Goal: Task Accomplishment & Management: Complete application form

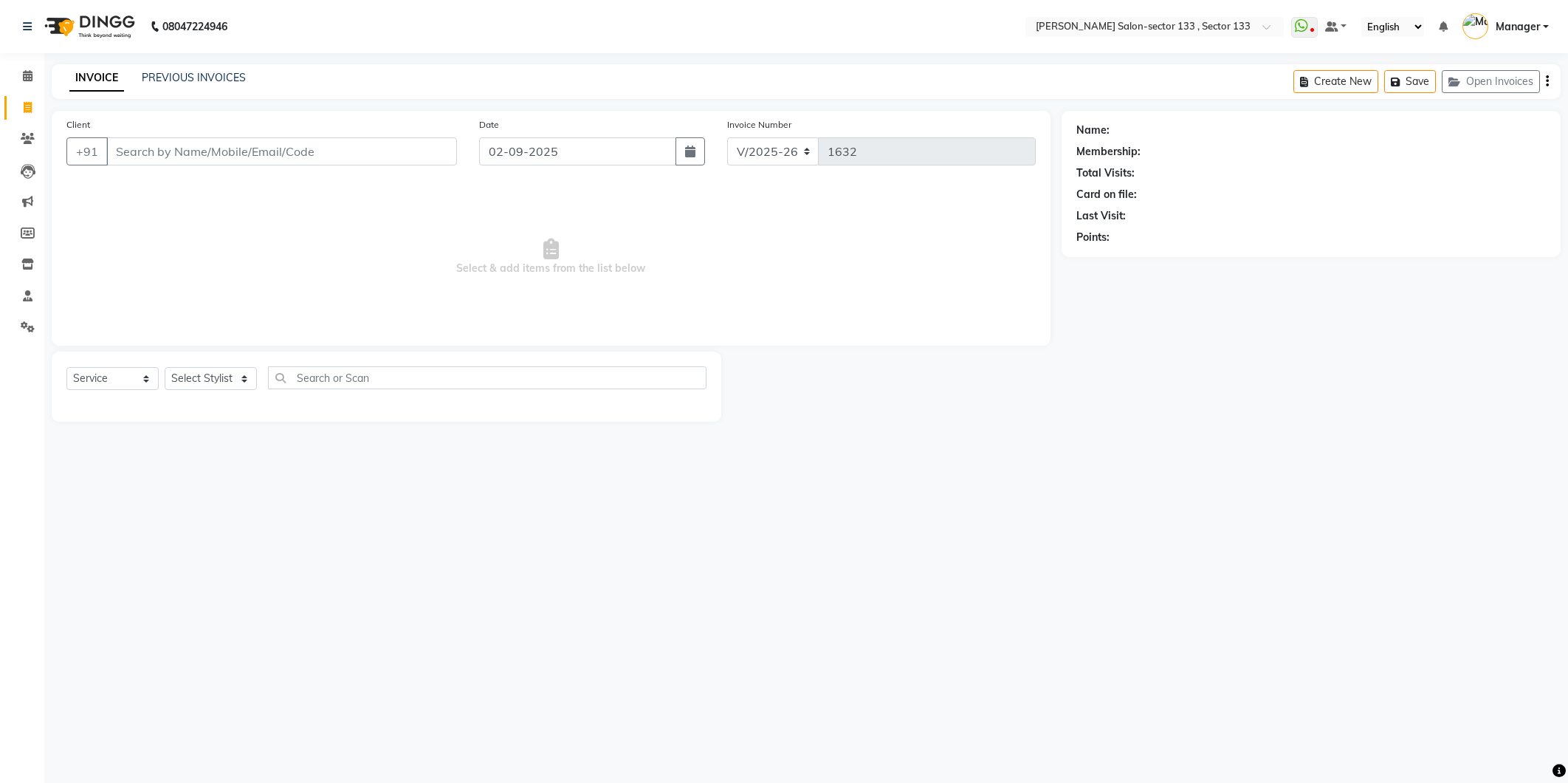
select select "8302"
select select "service"
click at [163, 160] on input "Client" at bounding box center [281, 151] width 351 height 28
click at [37, 93] on li "Invoice" at bounding box center [22, 108] width 44 height 31
click at [28, 141] on icon at bounding box center [28, 138] width 14 height 11
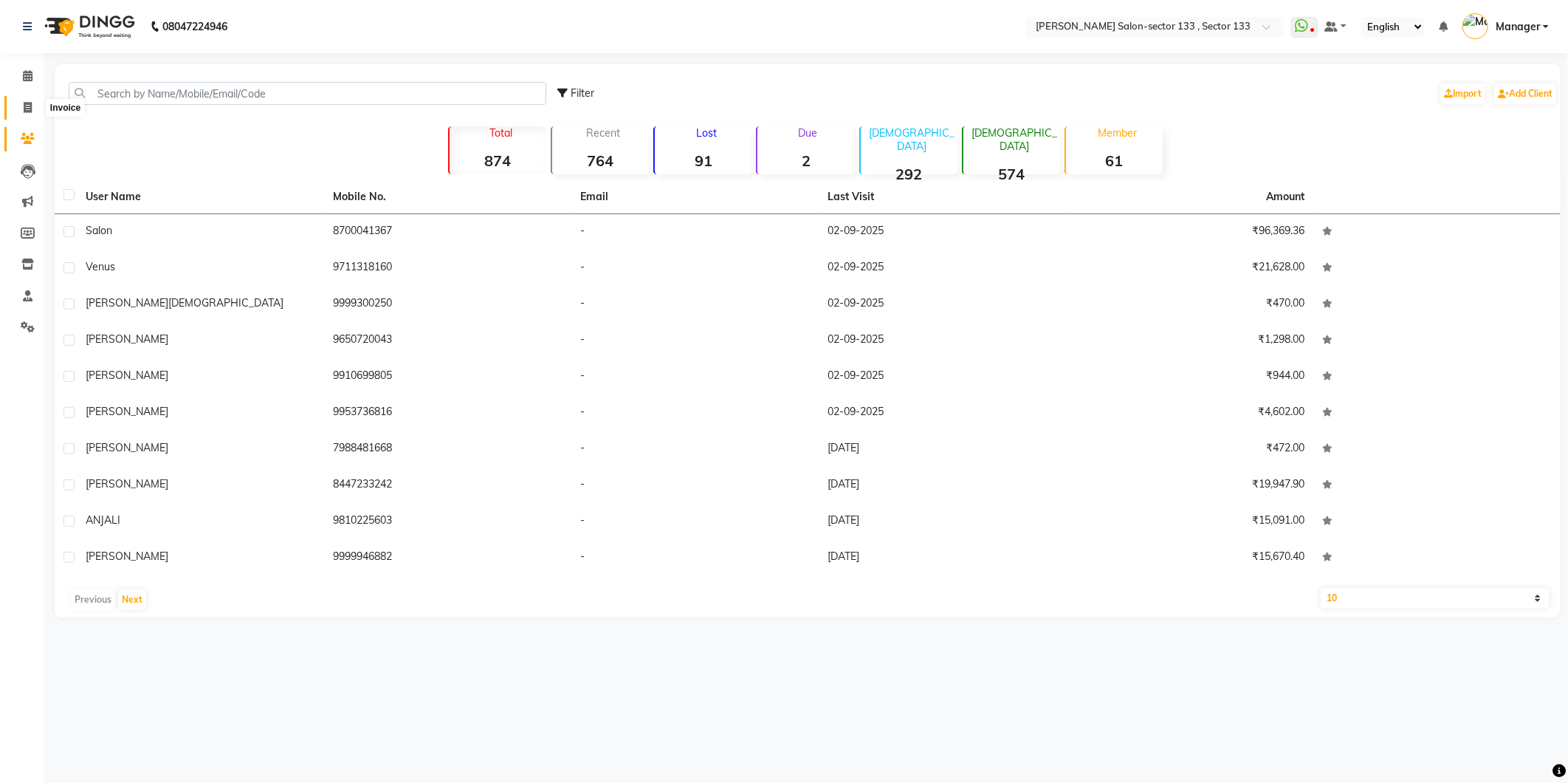
click at [29, 105] on icon at bounding box center [28, 107] width 8 height 11
select select "8302"
select select "service"
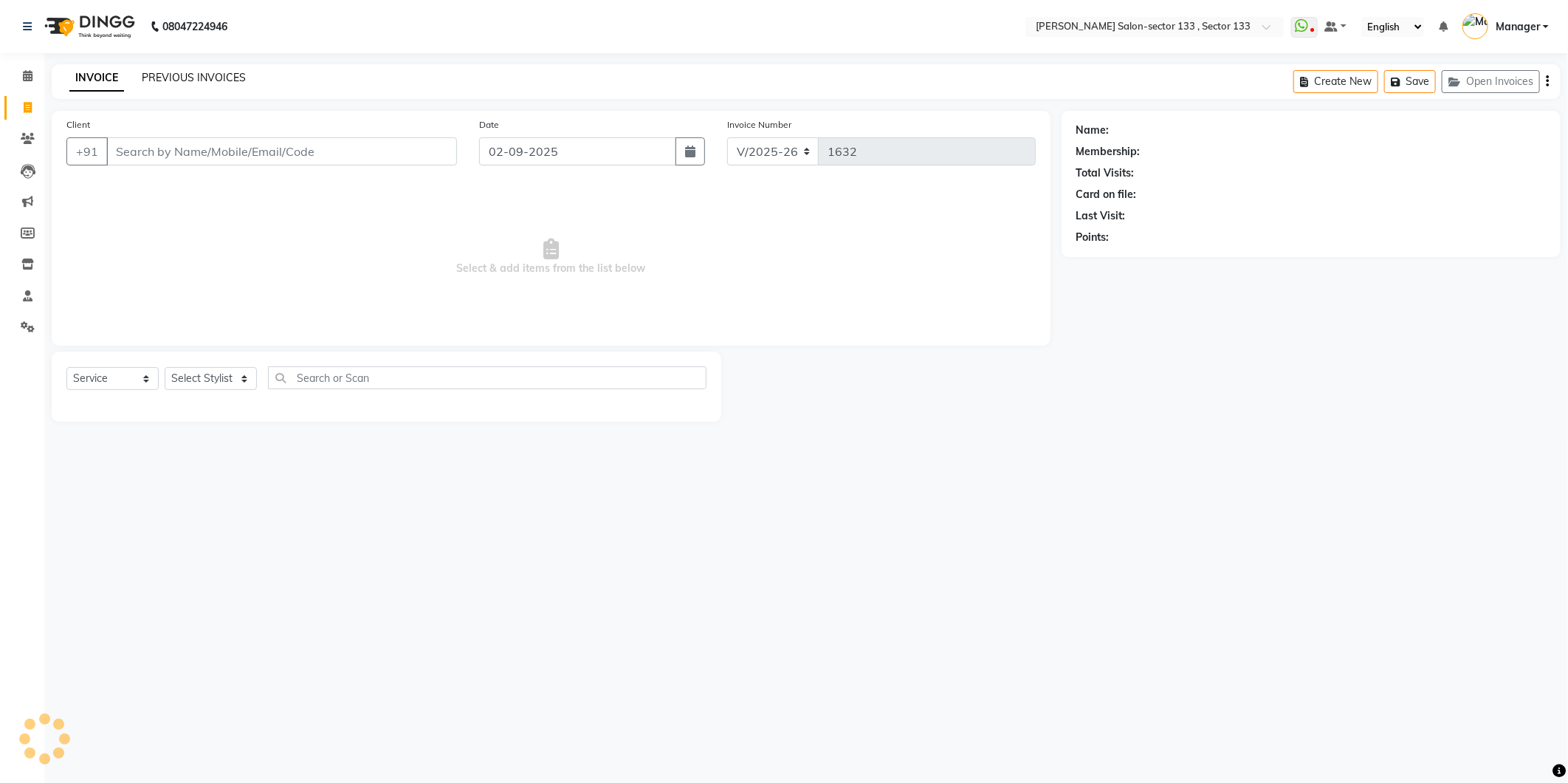
click at [227, 72] on link "PREVIOUS INVOICES" at bounding box center [193, 78] width 104 height 13
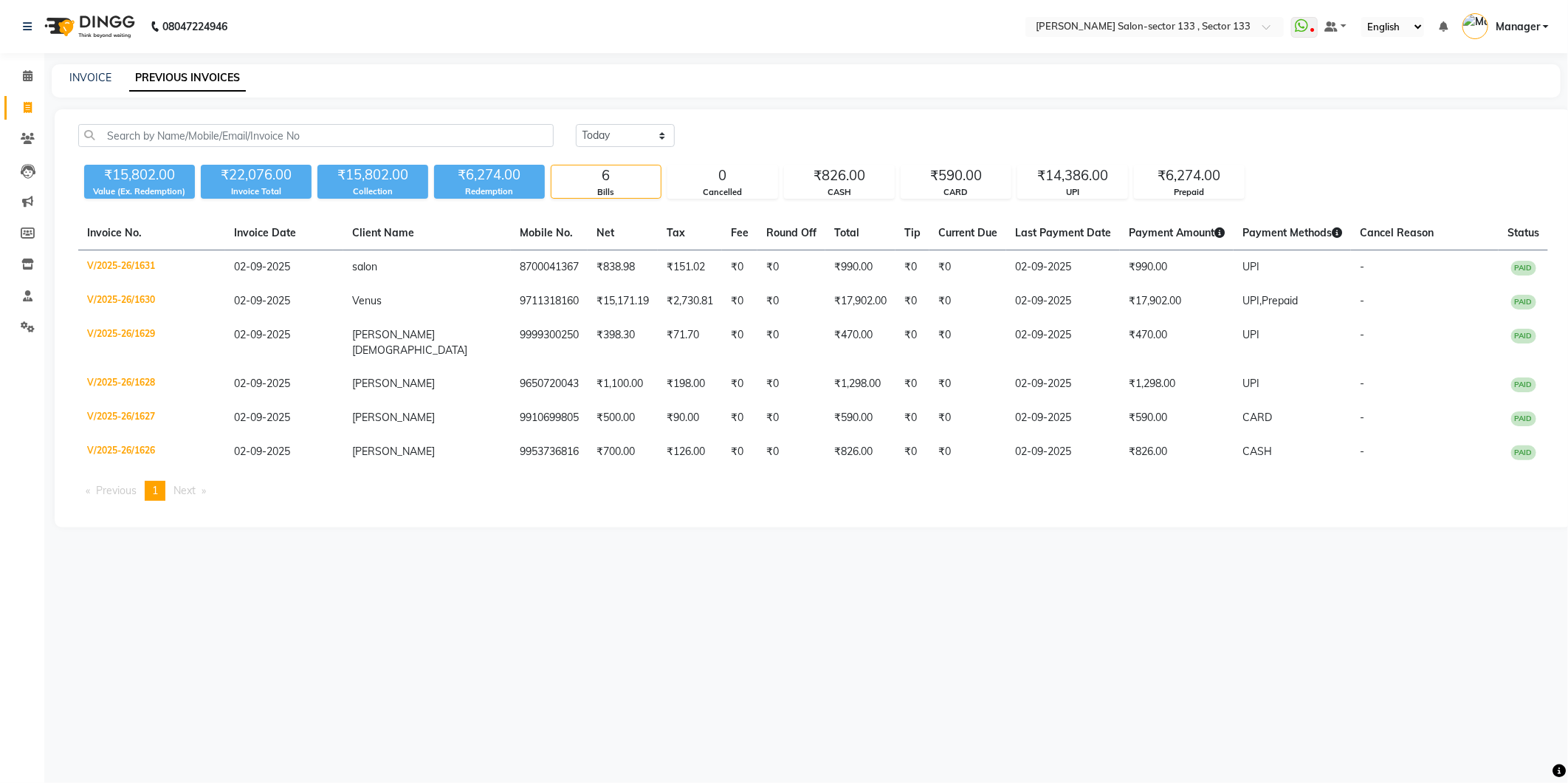
click at [637, 151] on div "[DATE] [DATE] Custom Range" at bounding box center [1062, 141] width 994 height 34
click at [645, 127] on select "[DATE] [DATE] Custom Range" at bounding box center [625, 135] width 99 height 23
click at [576, 124] on select "[DATE] [DATE] Custom Range" at bounding box center [625, 135] width 99 height 23
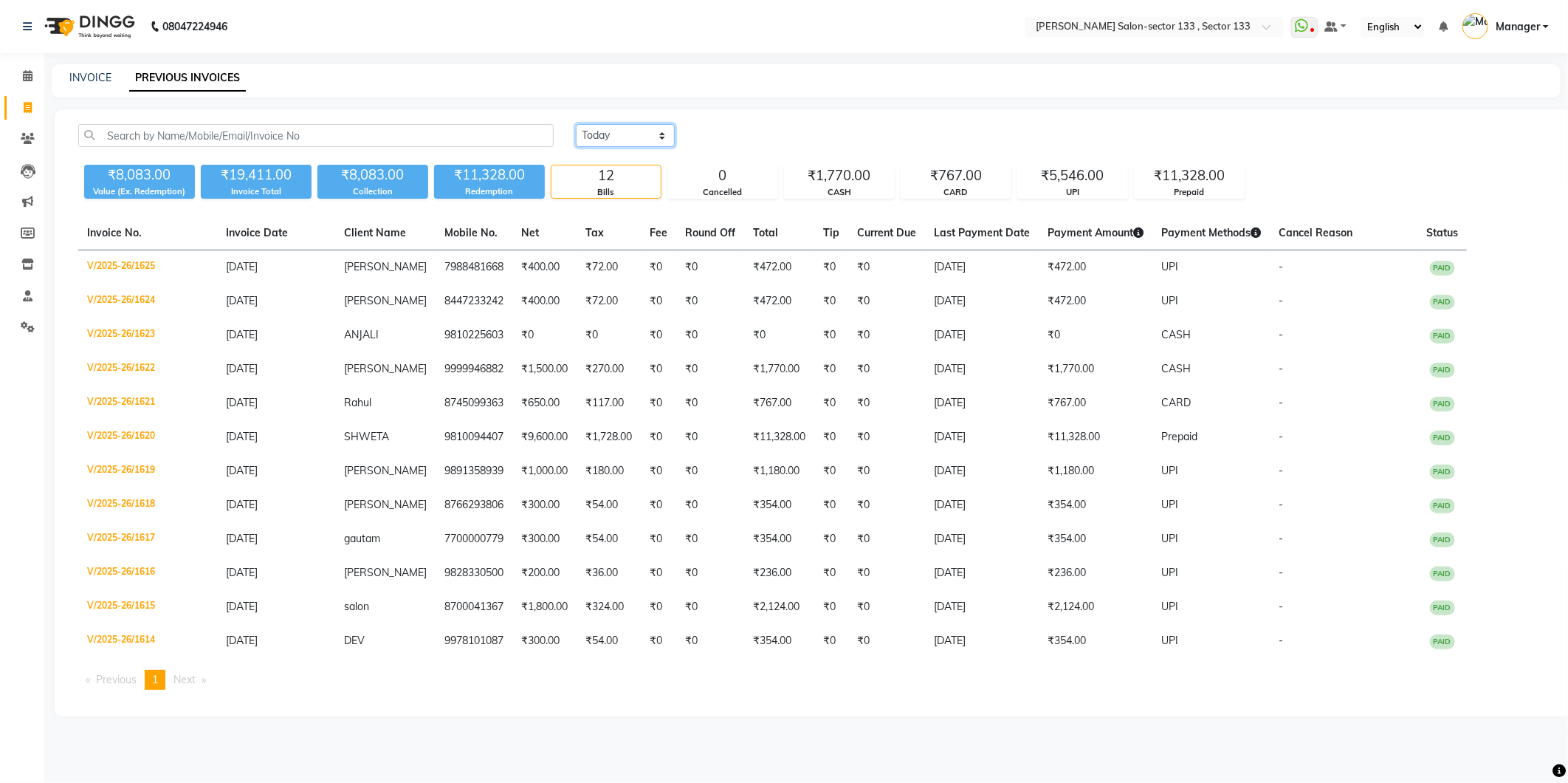
click at [632, 136] on select "[DATE] [DATE] Custom Range" at bounding box center [625, 135] width 99 height 23
click at [576, 124] on select "[DATE] [DATE] Custom Range" at bounding box center [625, 135] width 99 height 23
click at [637, 135] on select "[DATE] [DATE] Custom Range" at bounding box center [625, 135] width 99 height 23
select select "range"
click at [576, 124] on select "[DATE] [DATE] Custom Range" at bounding box center [625, 135] width 99 height 23
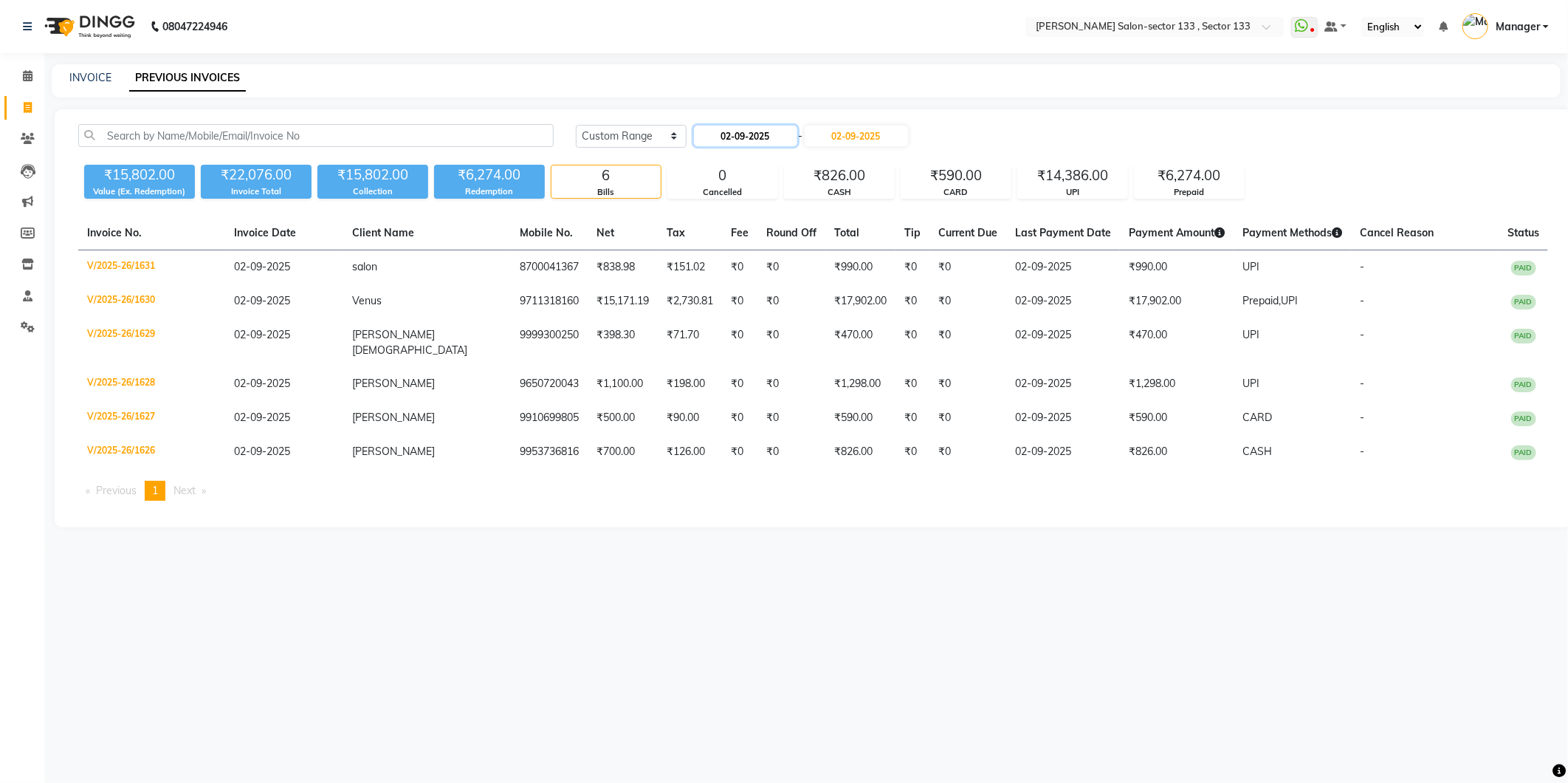
click at [756, 133] on input "02-09-2025" at bounding box center [746, 136] width 103 height 21
select select "9"
select select "2025"
click at [699, 164] on button "Previous month" at bounding box center [705, 163] width 13 height 24
select select "8"
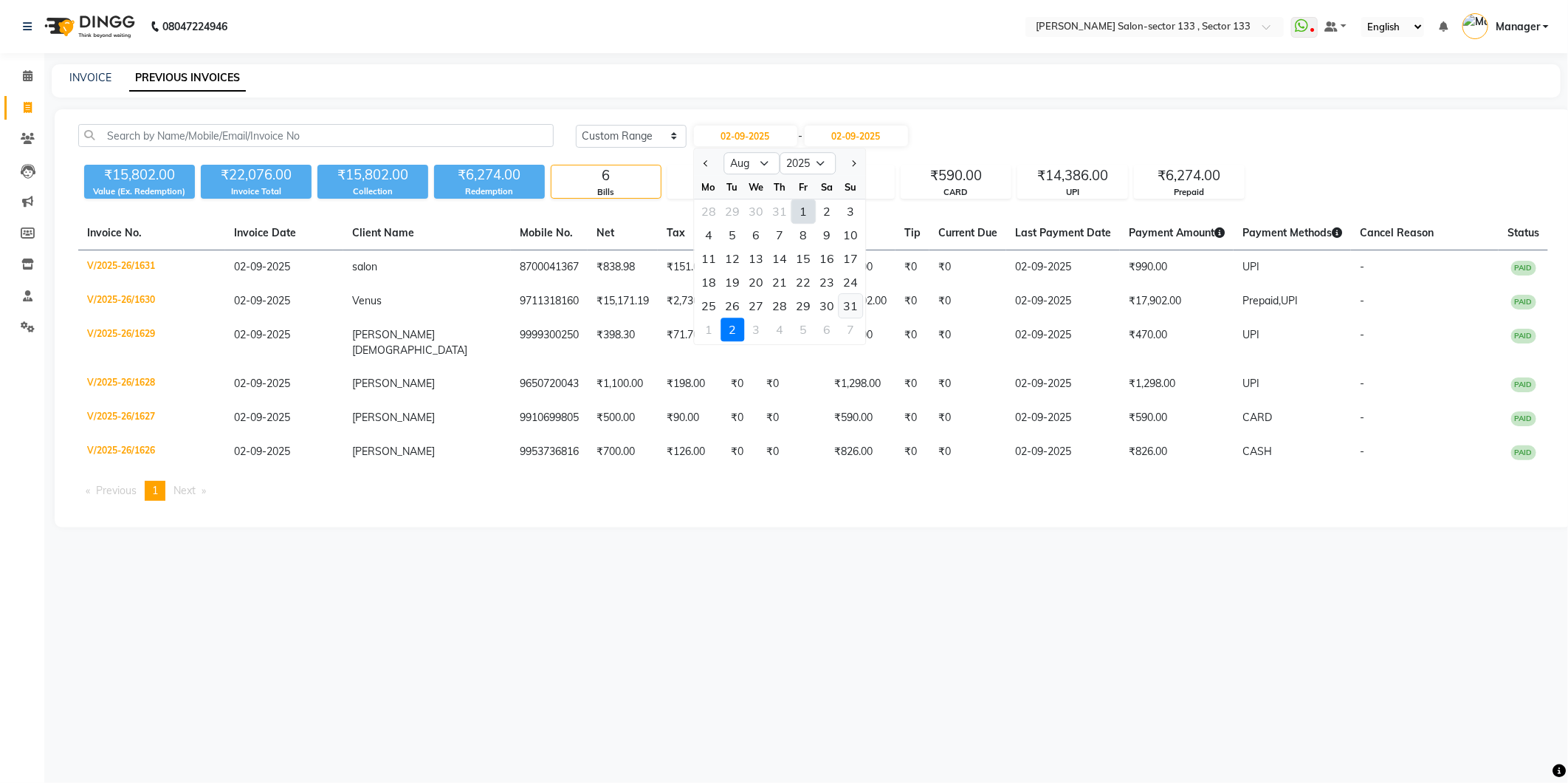
click at [851, 308] on div "31" at bounding box center [851, 306] width 24 height 24
type input "[DATE]"
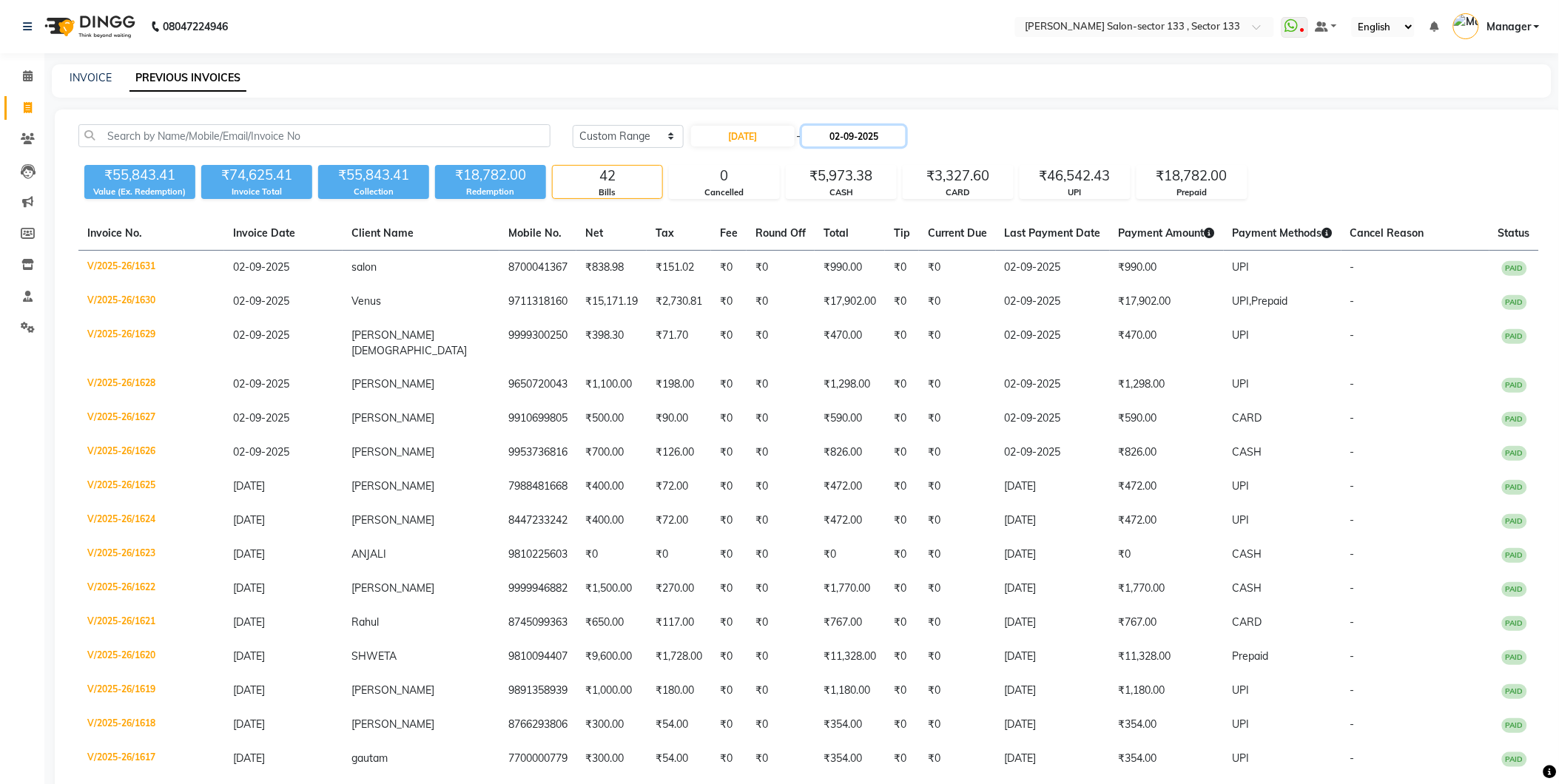
click at [866, 143] on input "02-09-2025" at bounding box center [854, 136] width 103 height 21
click at [815, 161] on button "Previous month" at bounding box center [820, 163] width 13 height 24
select select "8"
click at [962, 301] on div "31" at bounding box center [965, 307] width 24 height 24
type input "[DATE]"
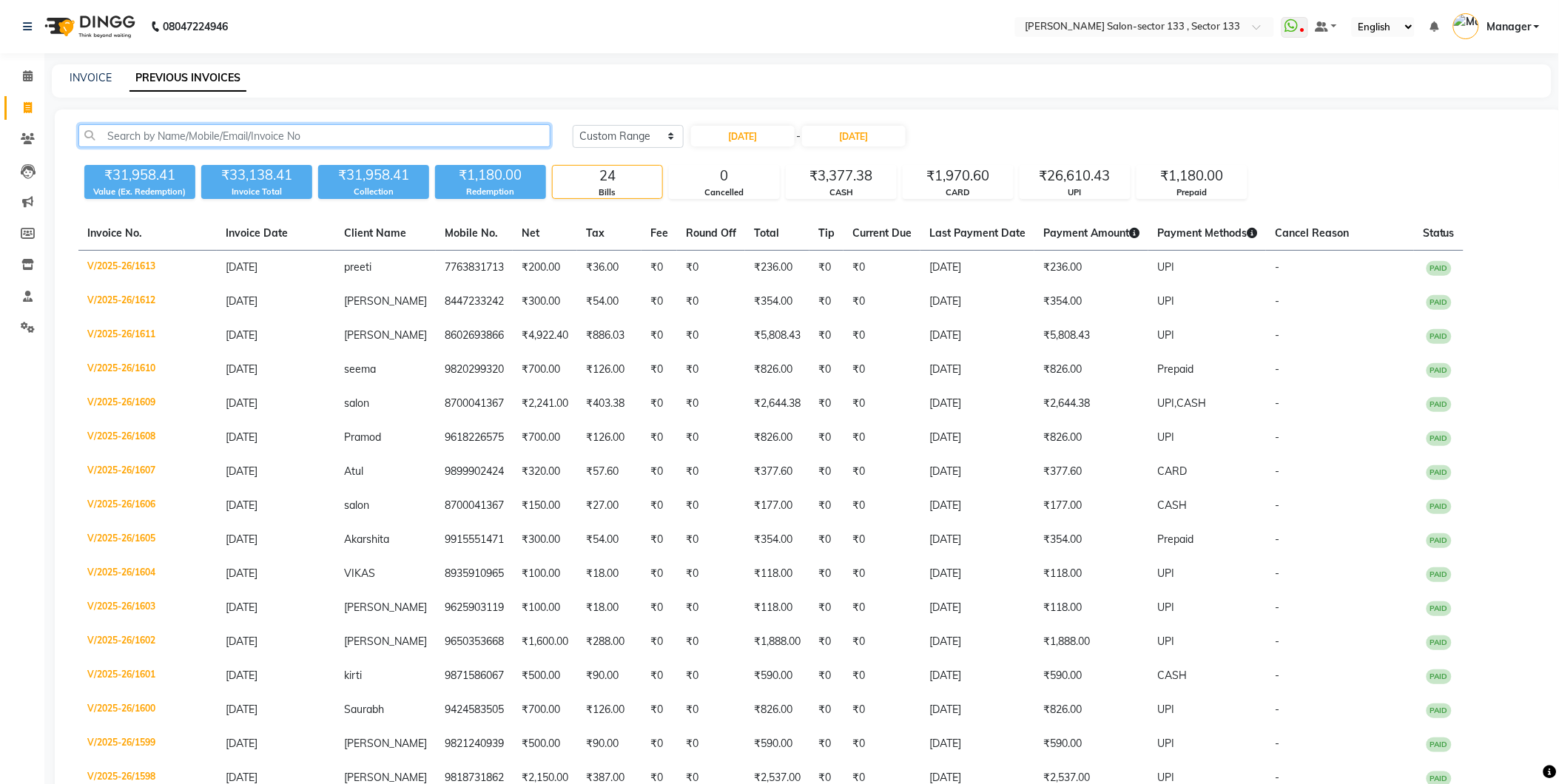
click at [422, 146] on input "text" at bounding box center [315, 136] width 472 height 23
click at [92, 72] on link "INVOICE" at bounding box center [91, 78] width 42 height 13
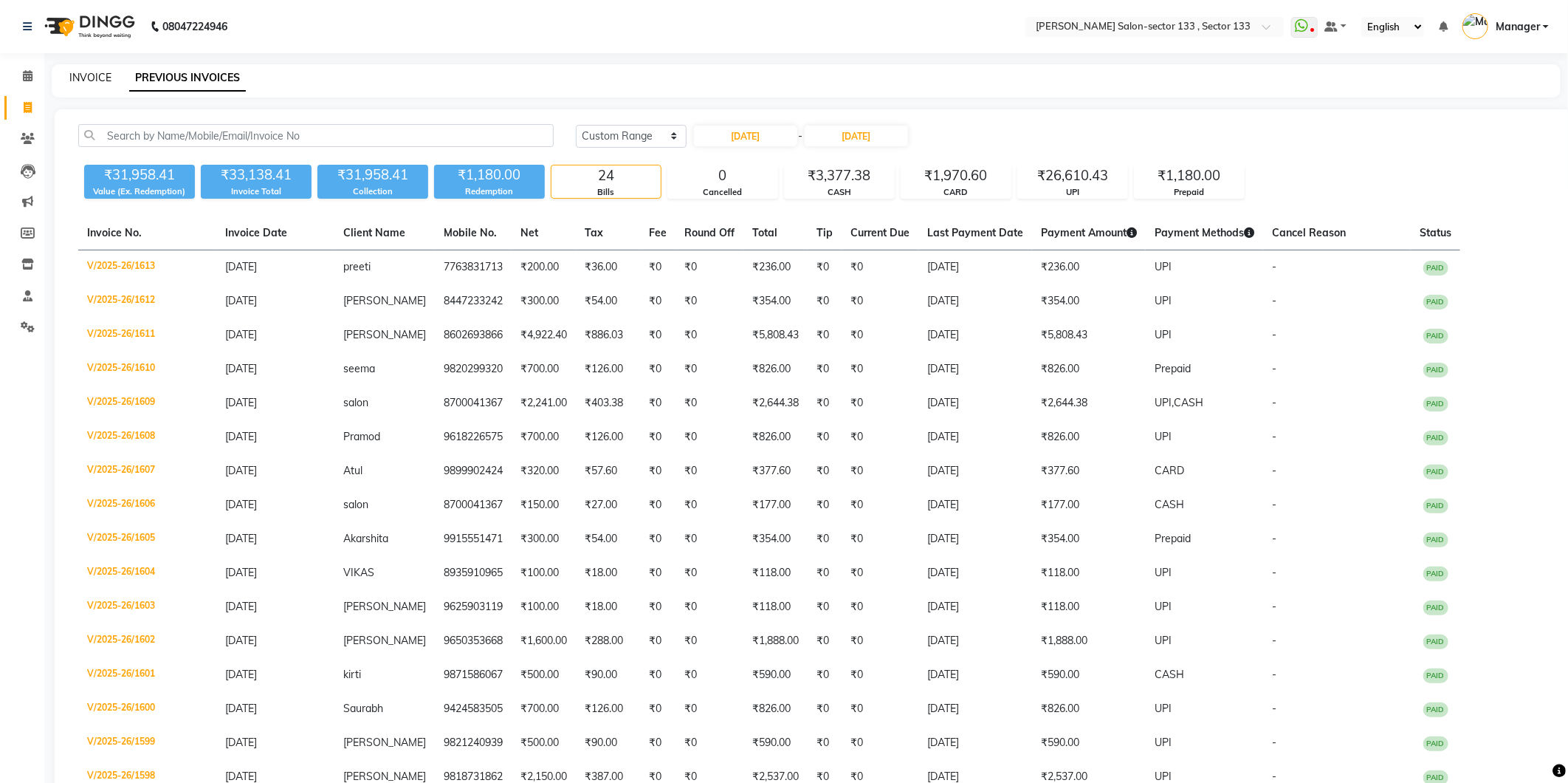
select select "8302"
select select "service"
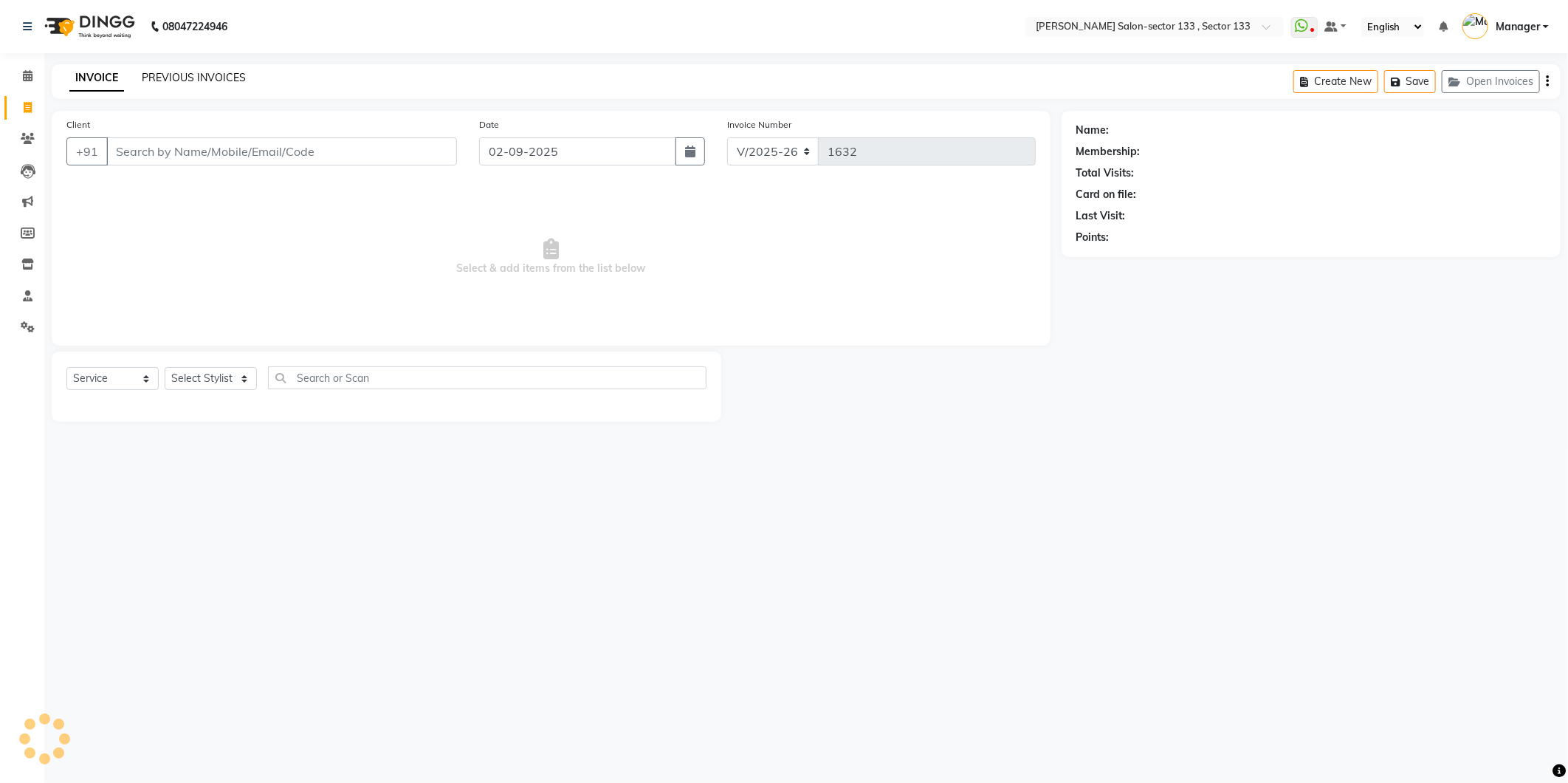
click at [182, 74] on link "PREVIOUS INVOICES" at bounding box center [193, 78] width 104 height 13
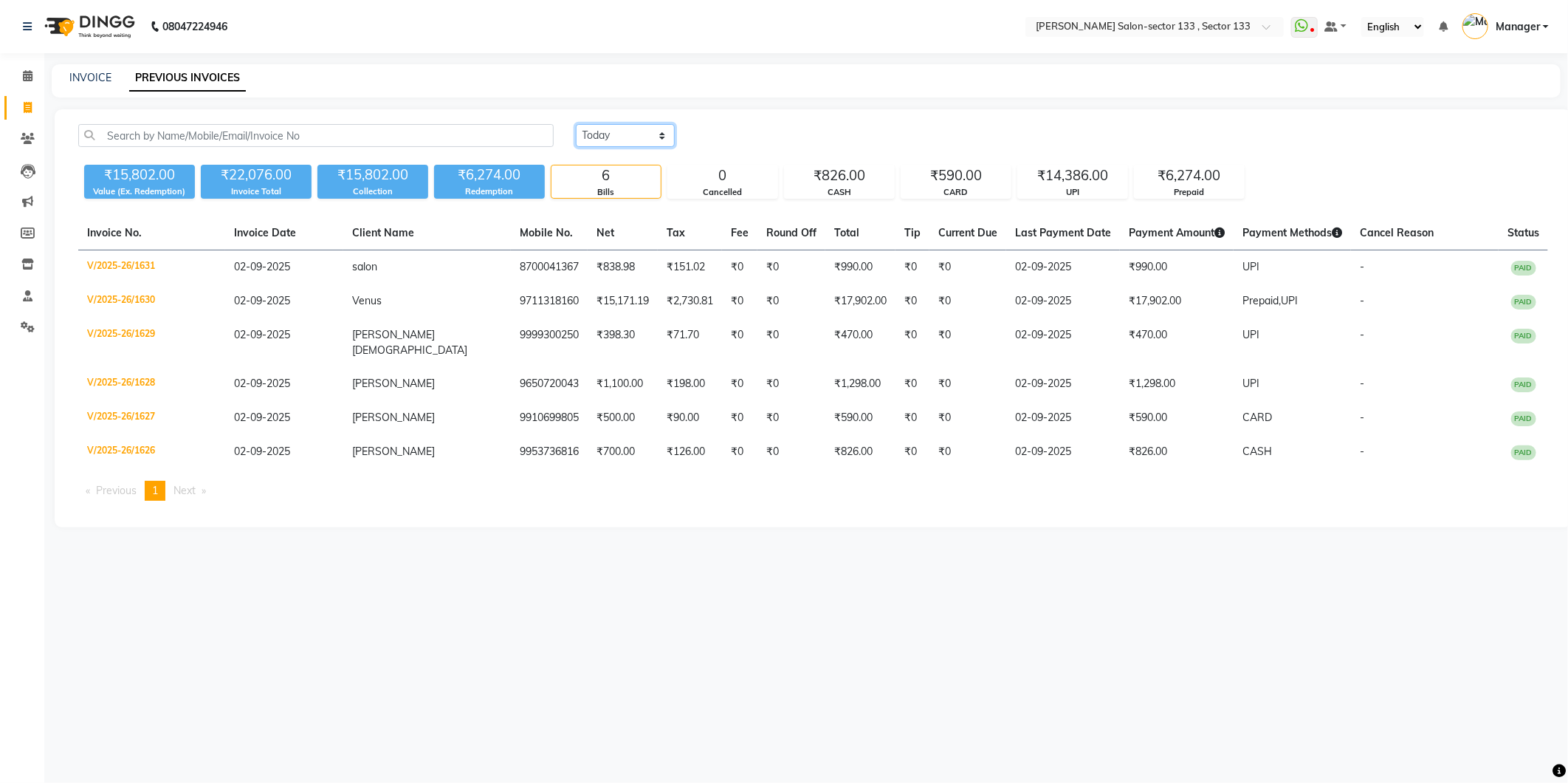
click at [608, 126] on select "[DATE] [DATE] Custom Range" at bounding box center [625, 135] width 99 height 23
click at [665, 138] on select "[DATE] [DATE] Custom Range" at bounding box center [625, 135] width 99 height 23
click at [585, 141] on select "[DATE] [DATE] Custom Range" at bounding box center [625, 135] width 99 height 23
select select "[DATE]"
click at [576, 124] on select "[DATE] [DATE] Custom Range" at bounding box center [625, 135] width 99 height 23
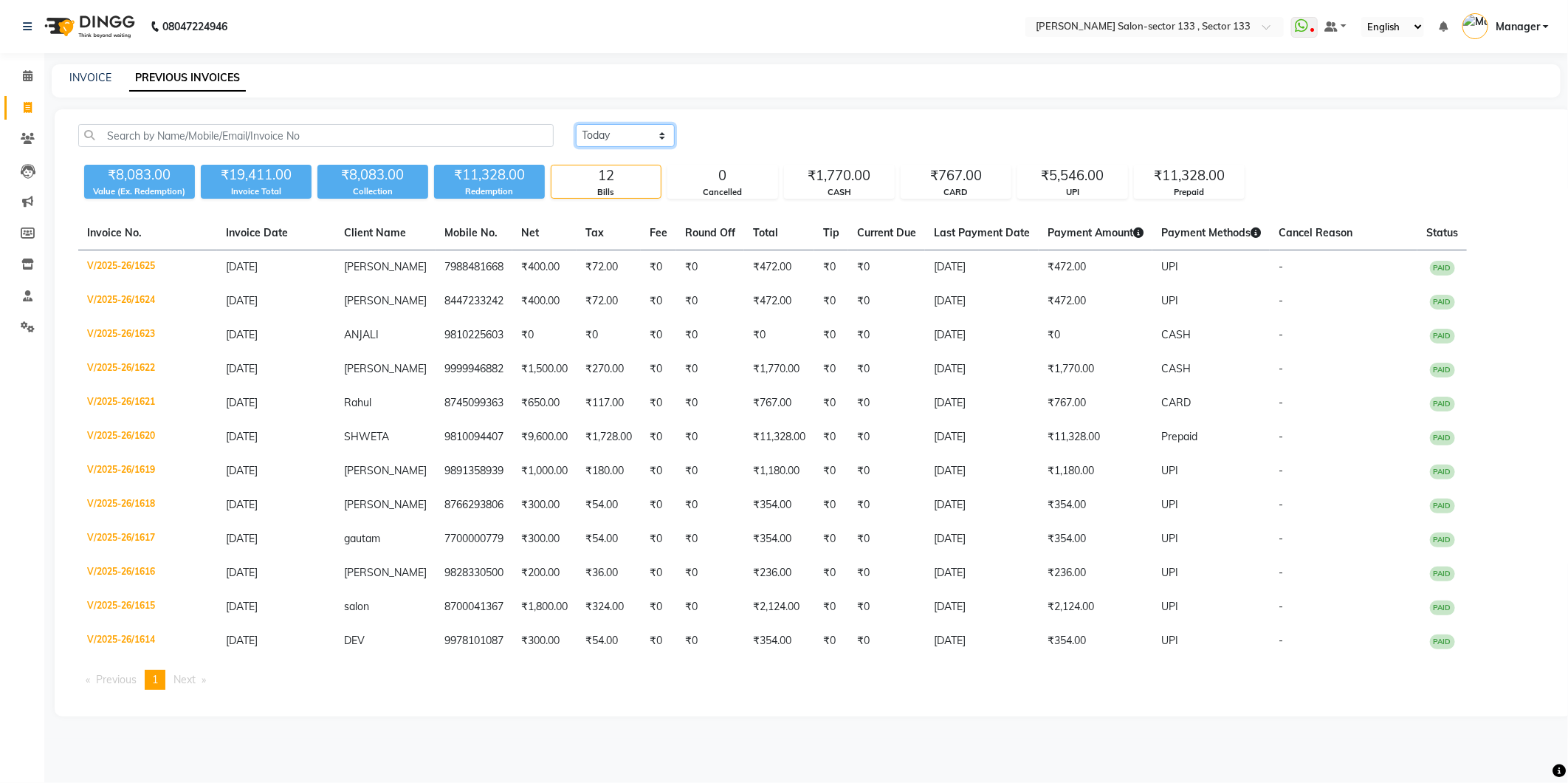
click at [643, 134] on select "[DATE] [DATE] Custom Range" at bounding box center [625, 135] width 99 height 23
click at [576, 124] on select "[DATE] [DATE] Custom Range" at bounding box center [625, 135] width 99 height 23
click at [82, 82] on link "INVOICE" at bounding box center [91, 78] width 42 height 13
select select "8302"
select select "service"
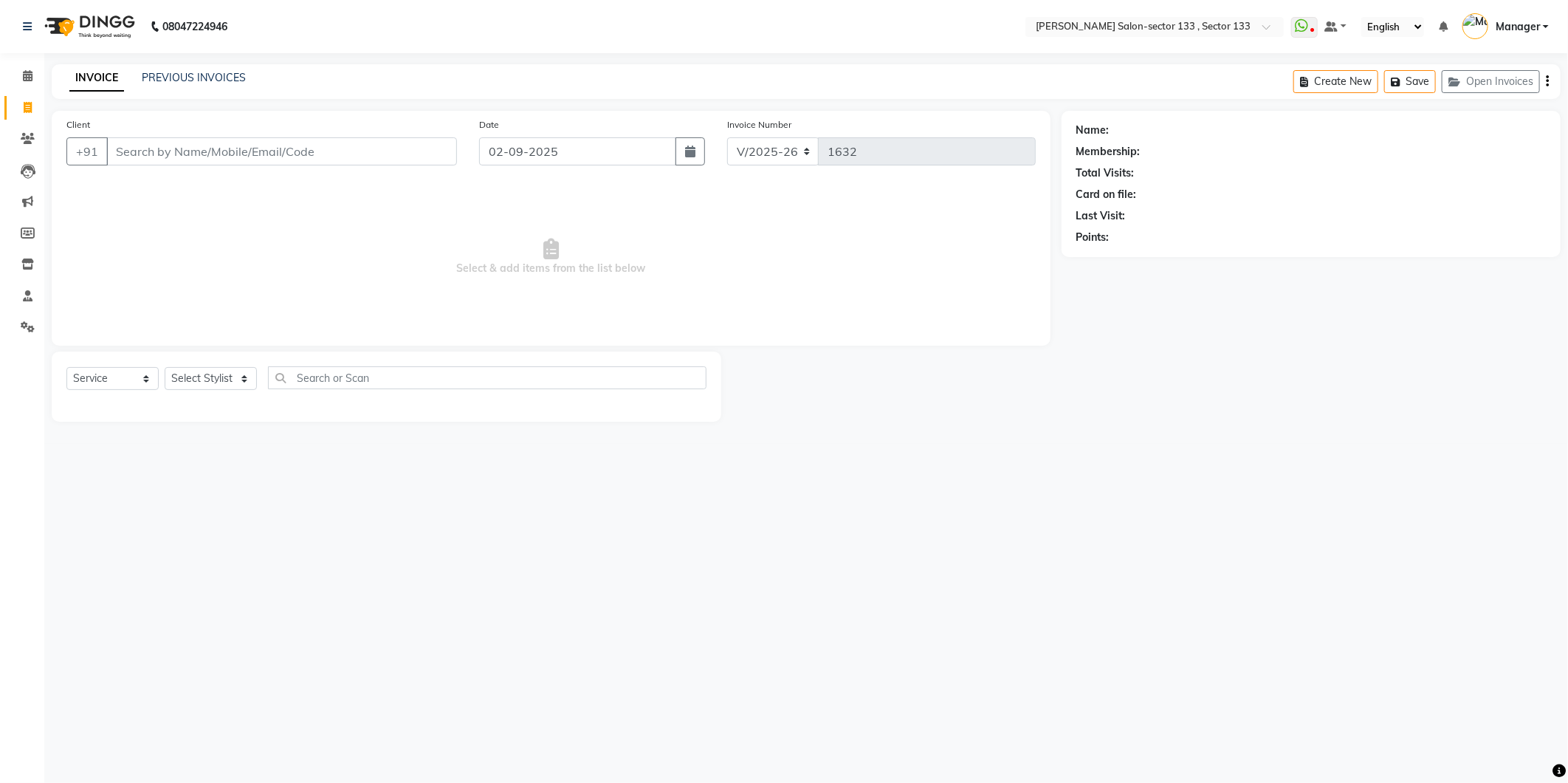
click at [82, 82] on link "INVOICE" at bounding box center [97, 79] width 55 height 27
click at [32, 80] on span at bounding box center [28, 76] width 26 height 17
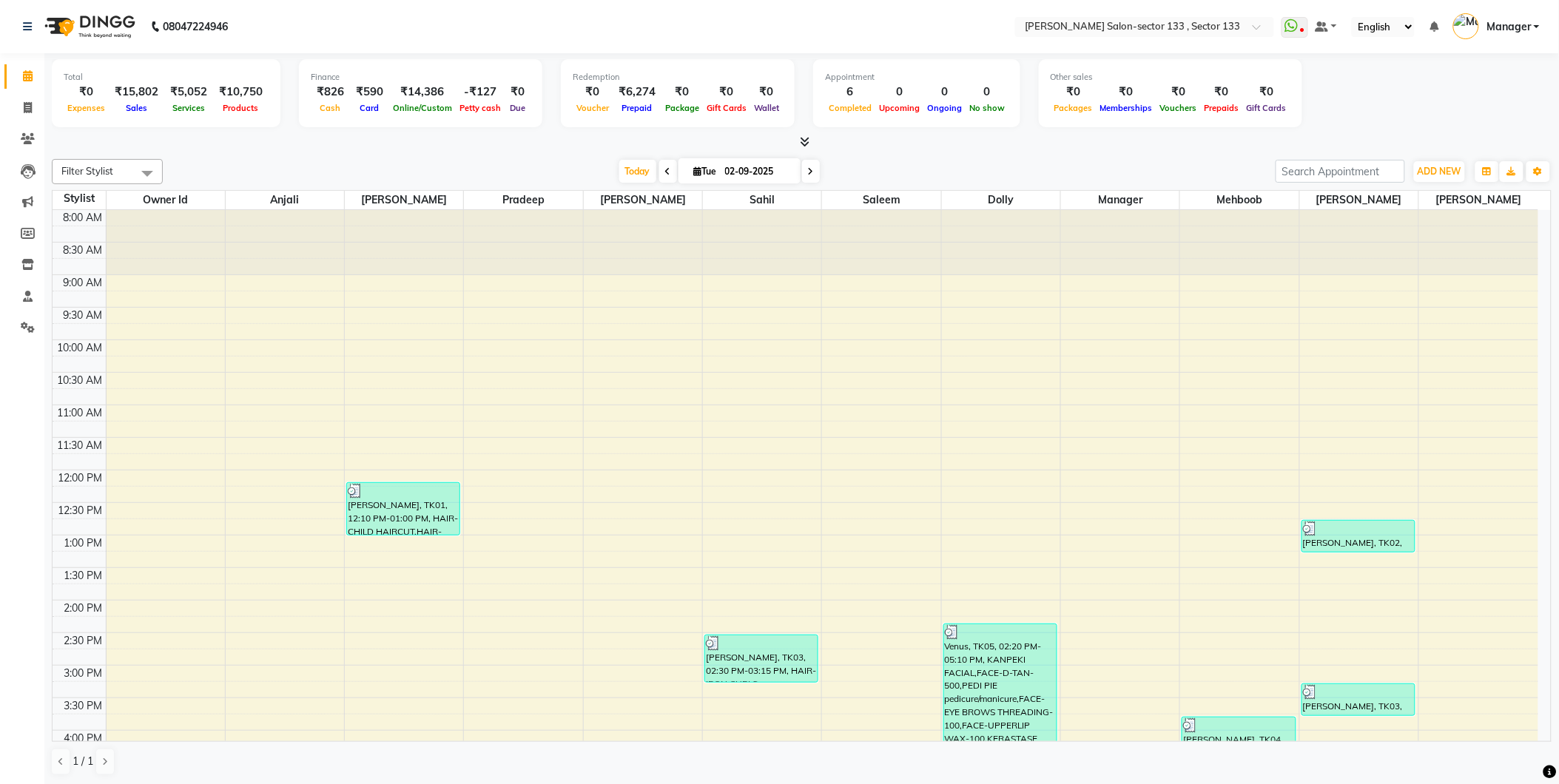
click at [808, 136] on span at bounding box center [802, 142] width 16 height 16
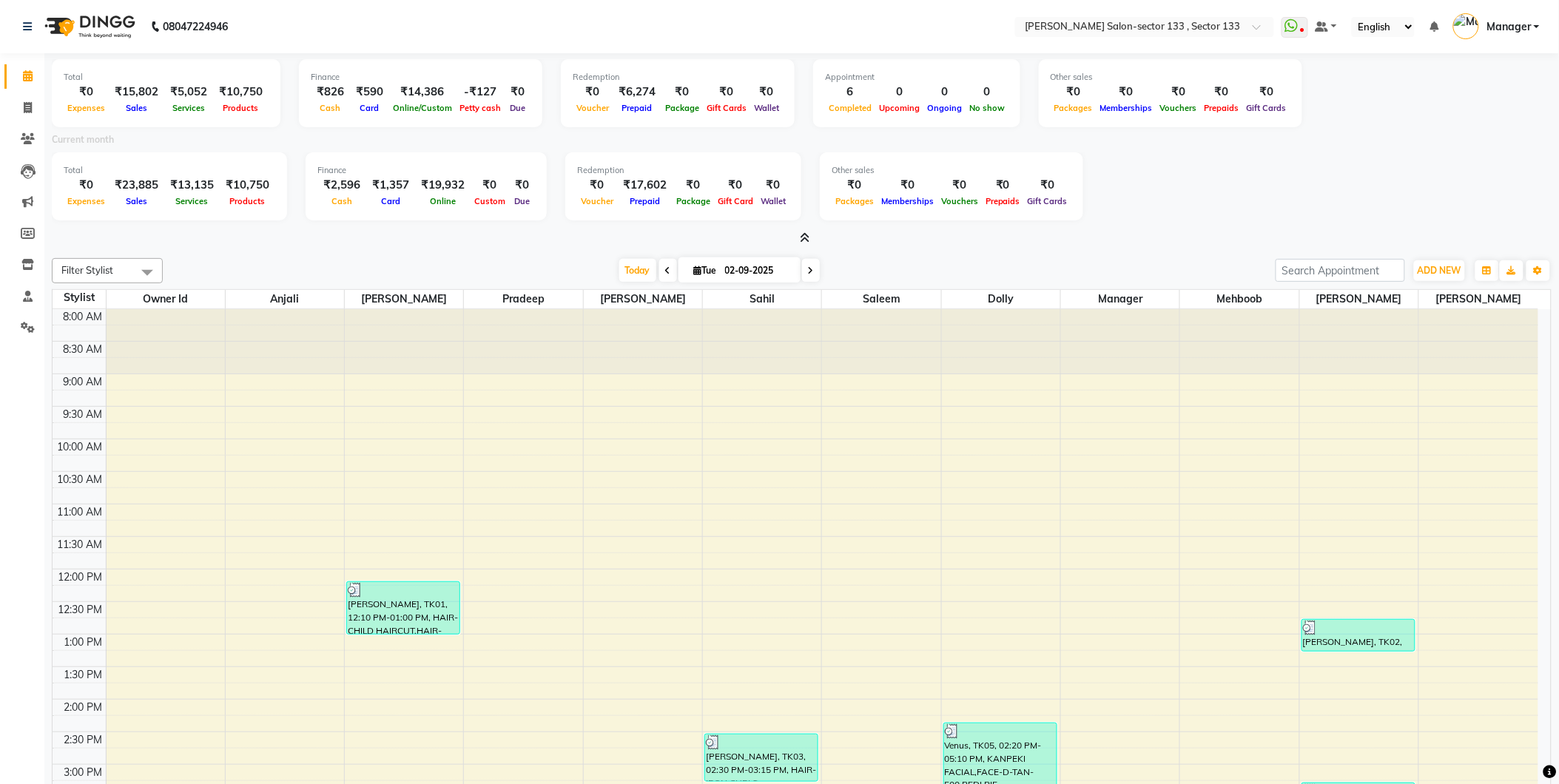
click at [668, 274] on span at bounding box center [668, 270] width 18 height 23
type input "[DATE]"
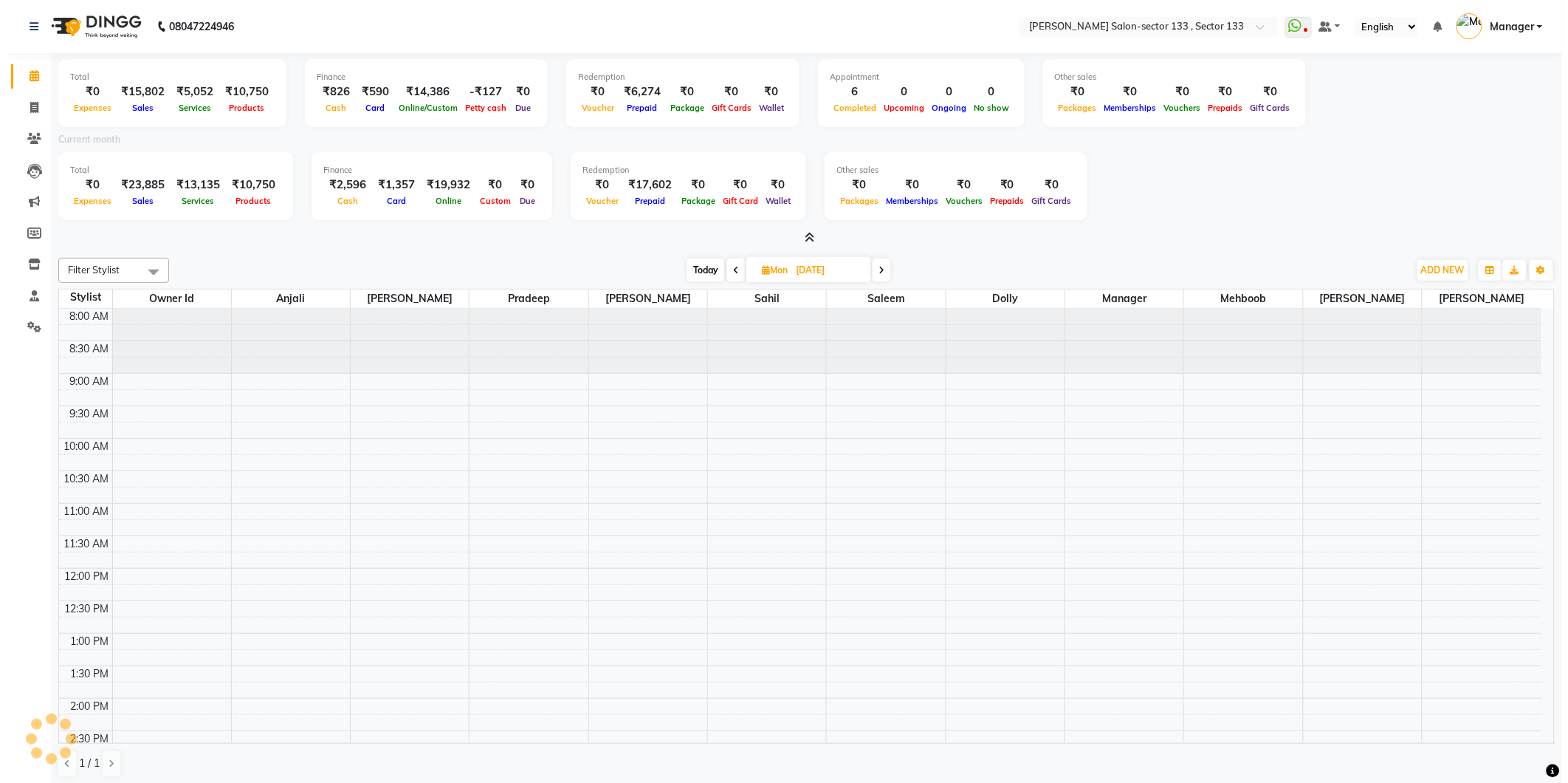
scroll to position [544, 0]
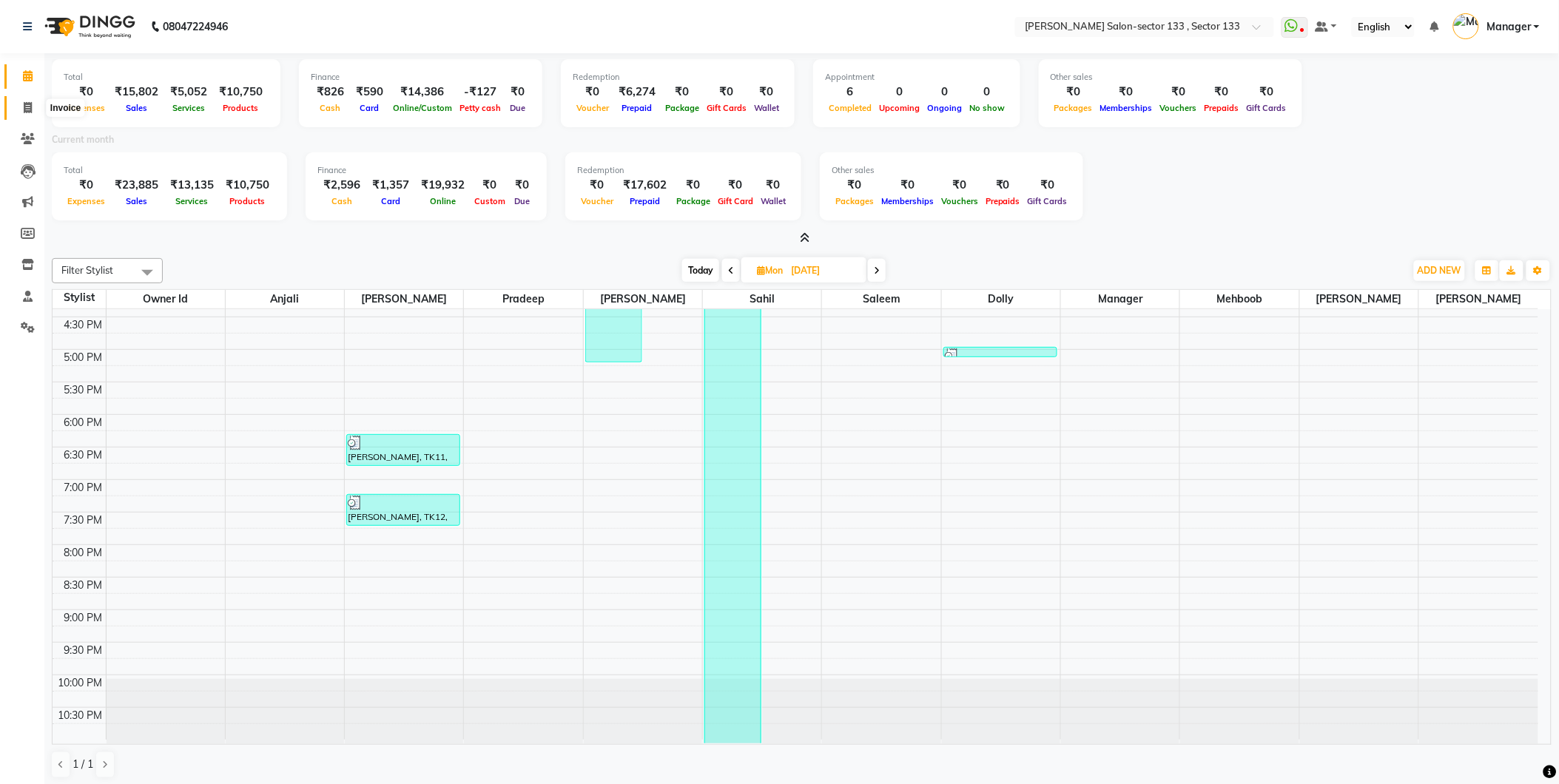
click at [31, 100] on span at bounding box center [28, 108] width 26 height 17
select select "service"
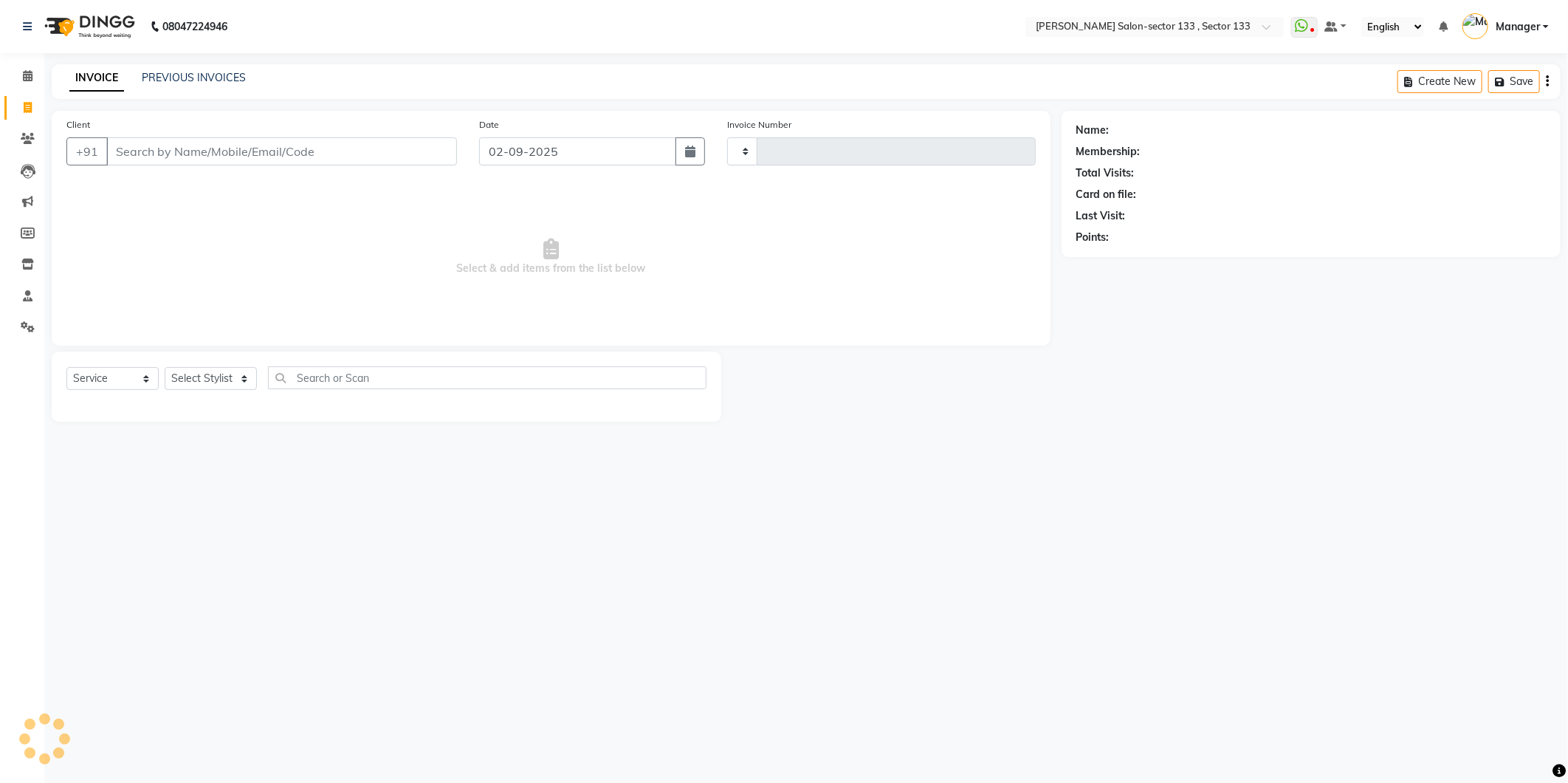
type input "1632"
select select "8302"
click at [219, 77] on link "PREVIOUS INVOICES" at bounding box center [193, 78] width 104 height 13
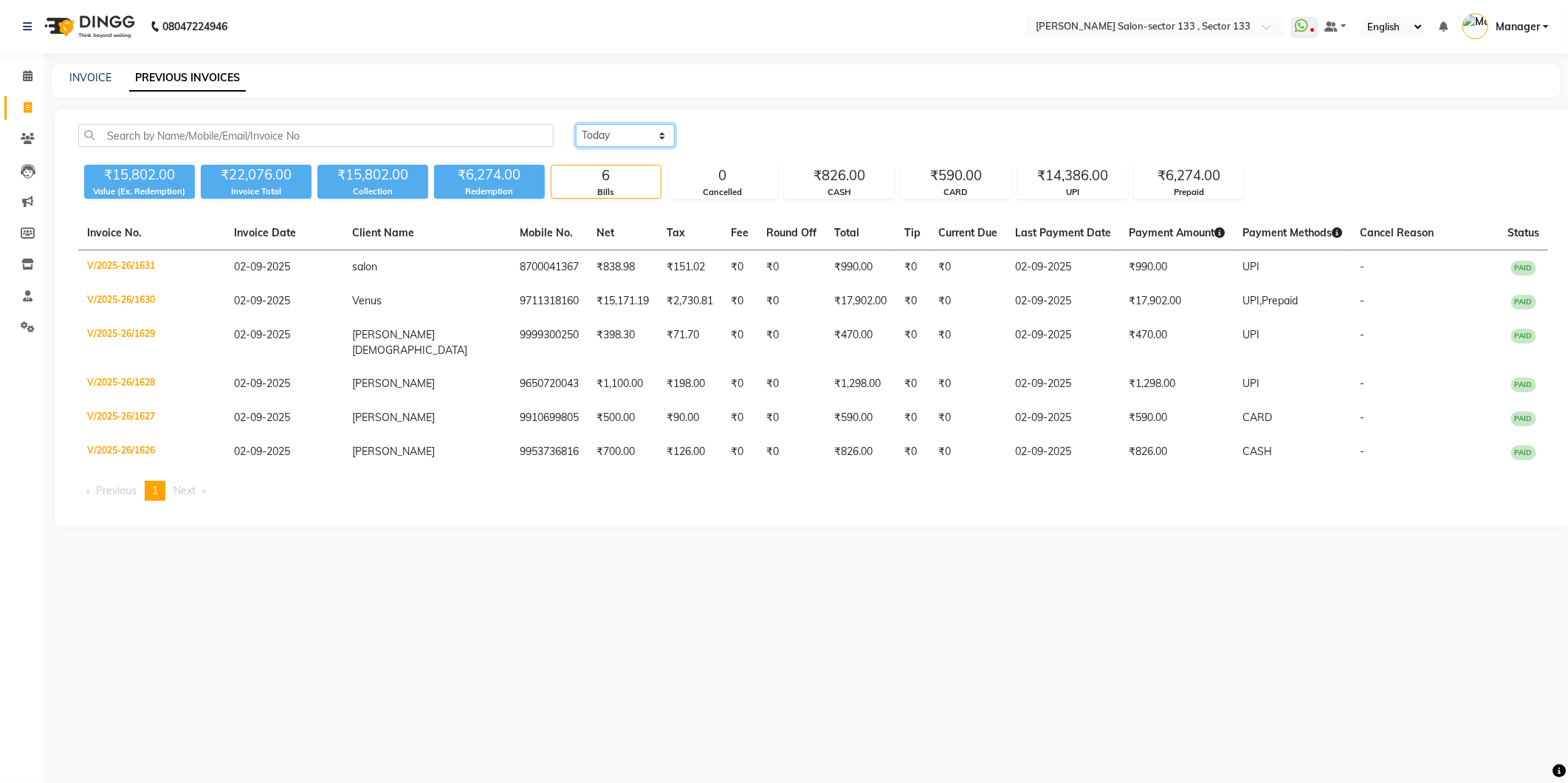
click at [621, 130] on select "[DATE] [DATE] Custom Range" at bounding box center [625, 135] width 99 height 23
click at [576, 124] on select "[DATE] [DATE] Custom Range" at bounding box center [625, 135] width 99 height 23
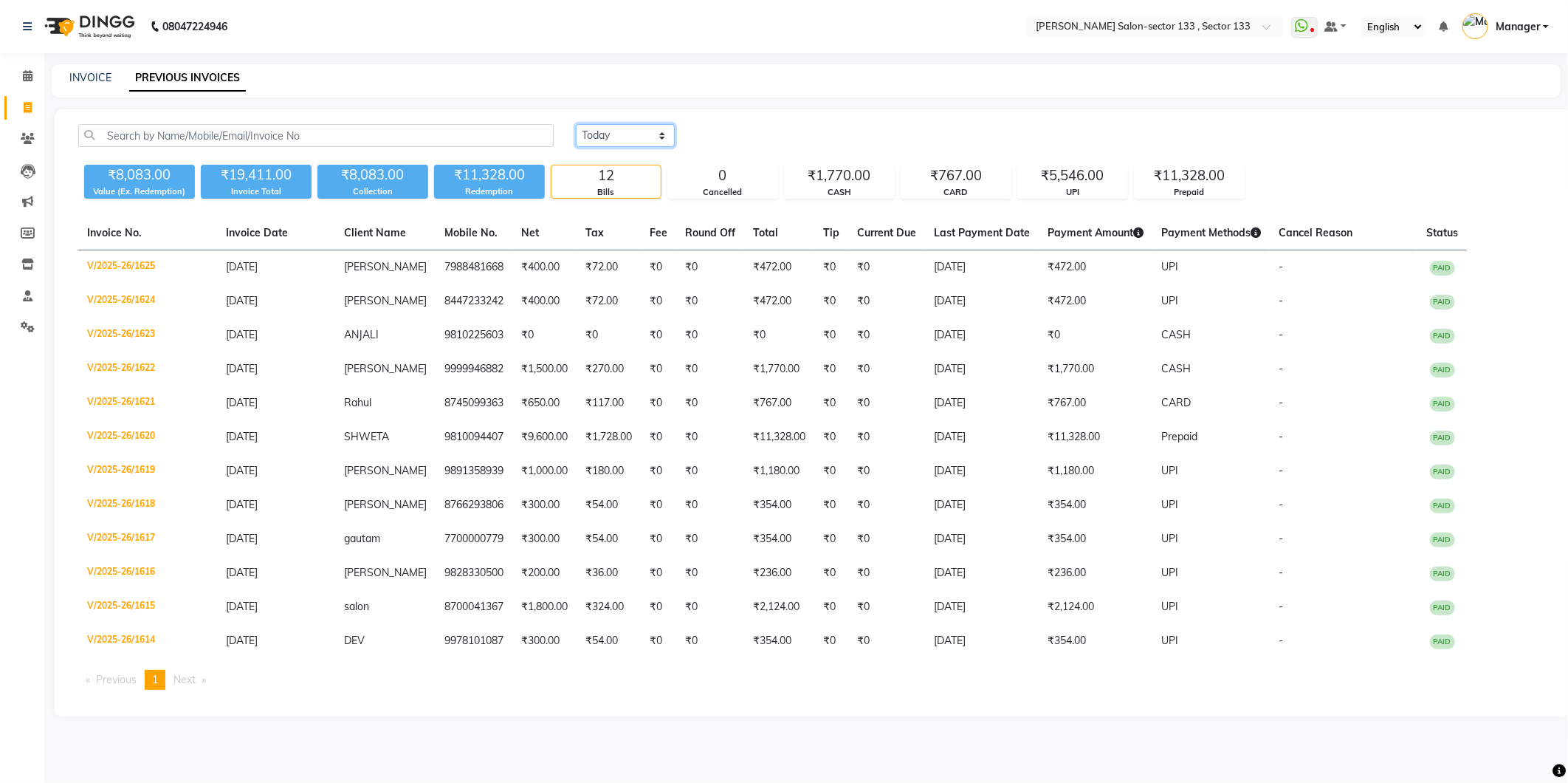
click at [630, 135] on select "[DATE] [DATE] Custom Range" at bounding box center [625, 135] width 99 height 23
select select "[DATE]"
click at [576, 124] on select "[DATE] [DATE] Custom Range" at bounding box center [625, 135] width 99 height 23
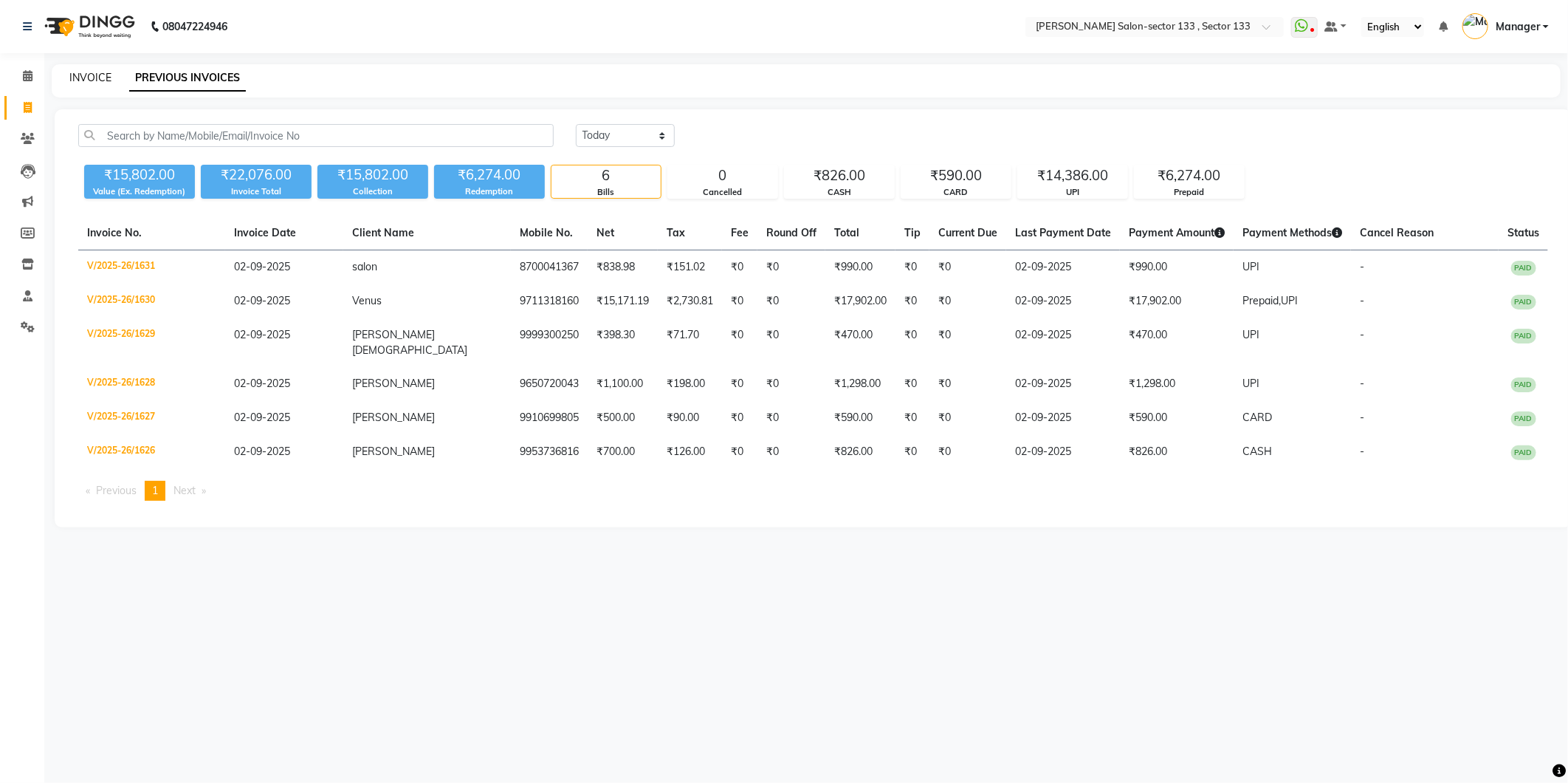
click at [82, 73] on link "INVOICE" at bounding box center [91, 78] width 42 height 13
select select "service"
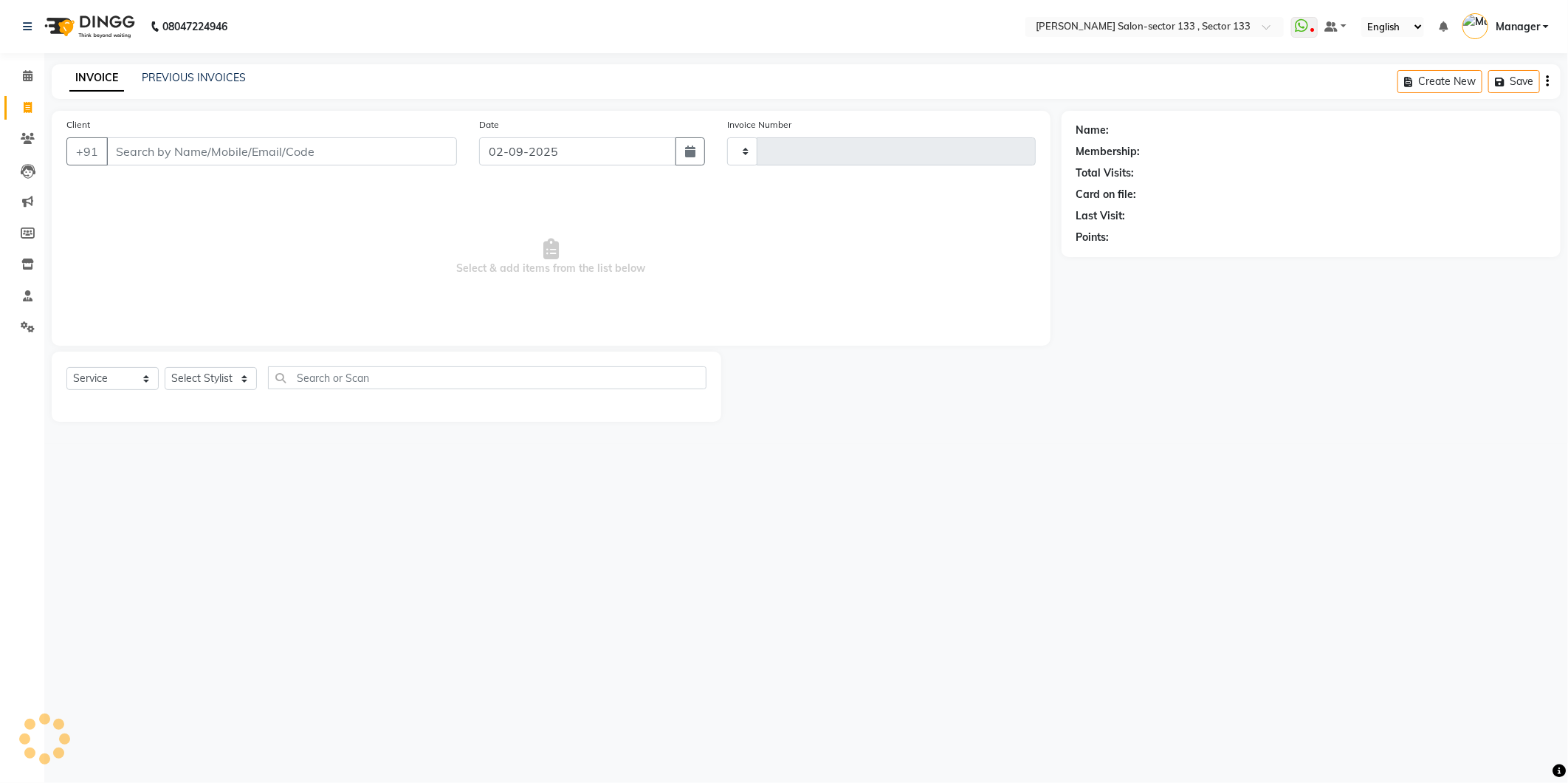
type input "1632"
select select "8302"
click at [174, 74] on link "PREVIOUS INVOICES" at bounding box center [193, 78] width 104 height 13
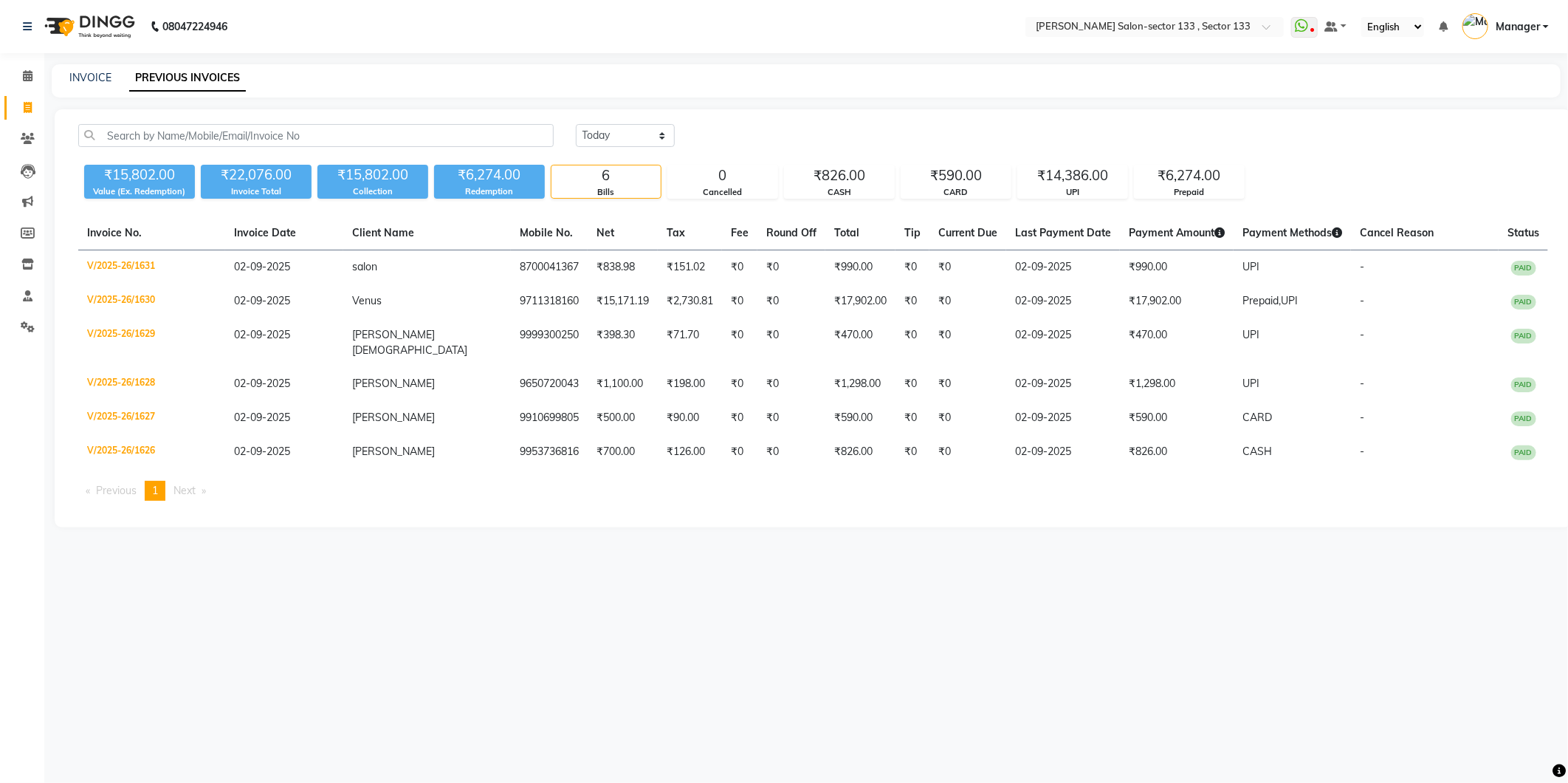
click at [68, 76] on div "INVOICE PREVIOUS INVOICES" at bounding box center [797, 78] width 1491 height 16
click at [25, 80] on icon at bounding box center [28, 76] width 10 height 11
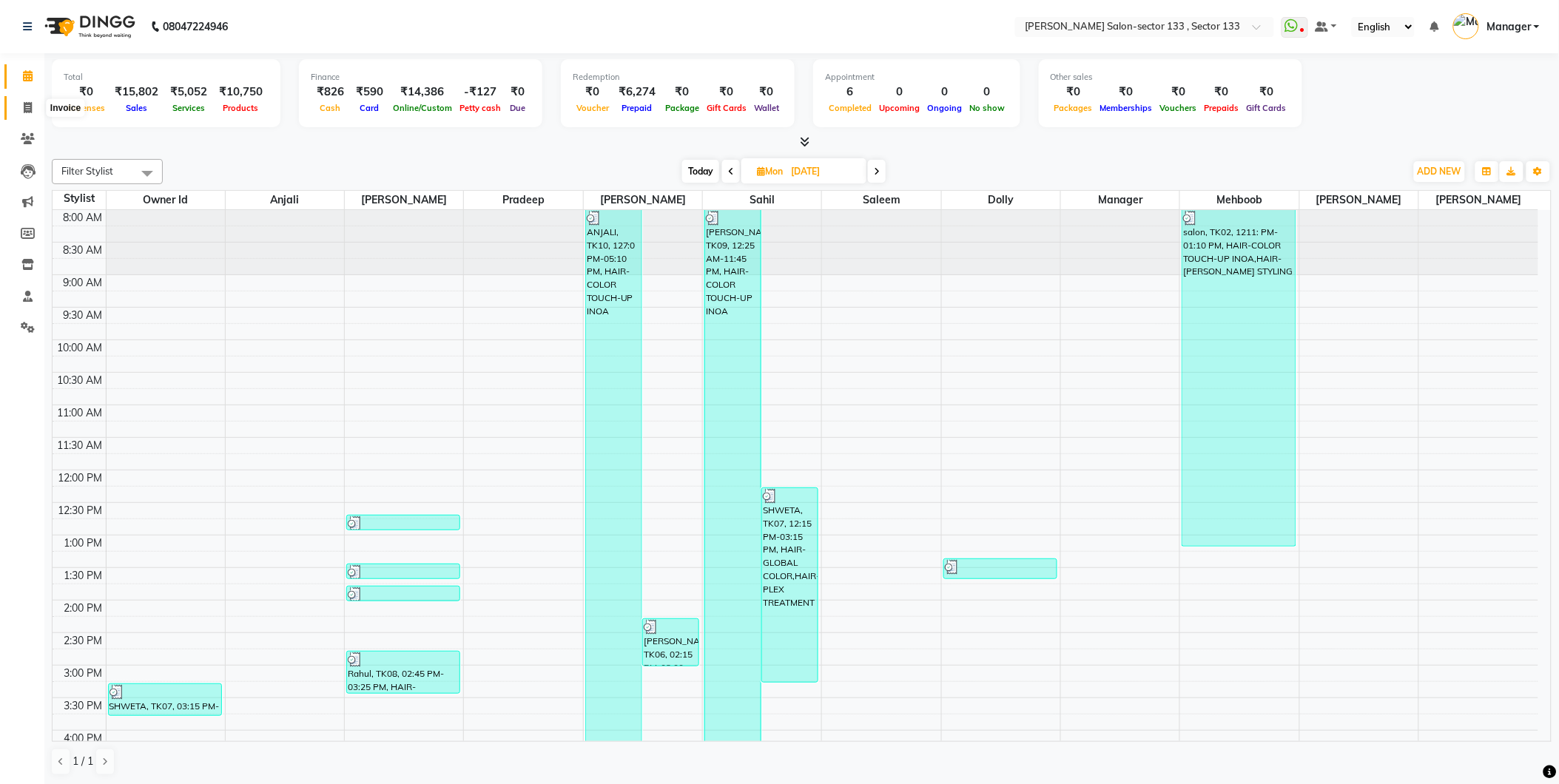
click at [31, 104] on icon at bounding box center [28, 107] width 8 height 11
select select "8302"
select select "service"
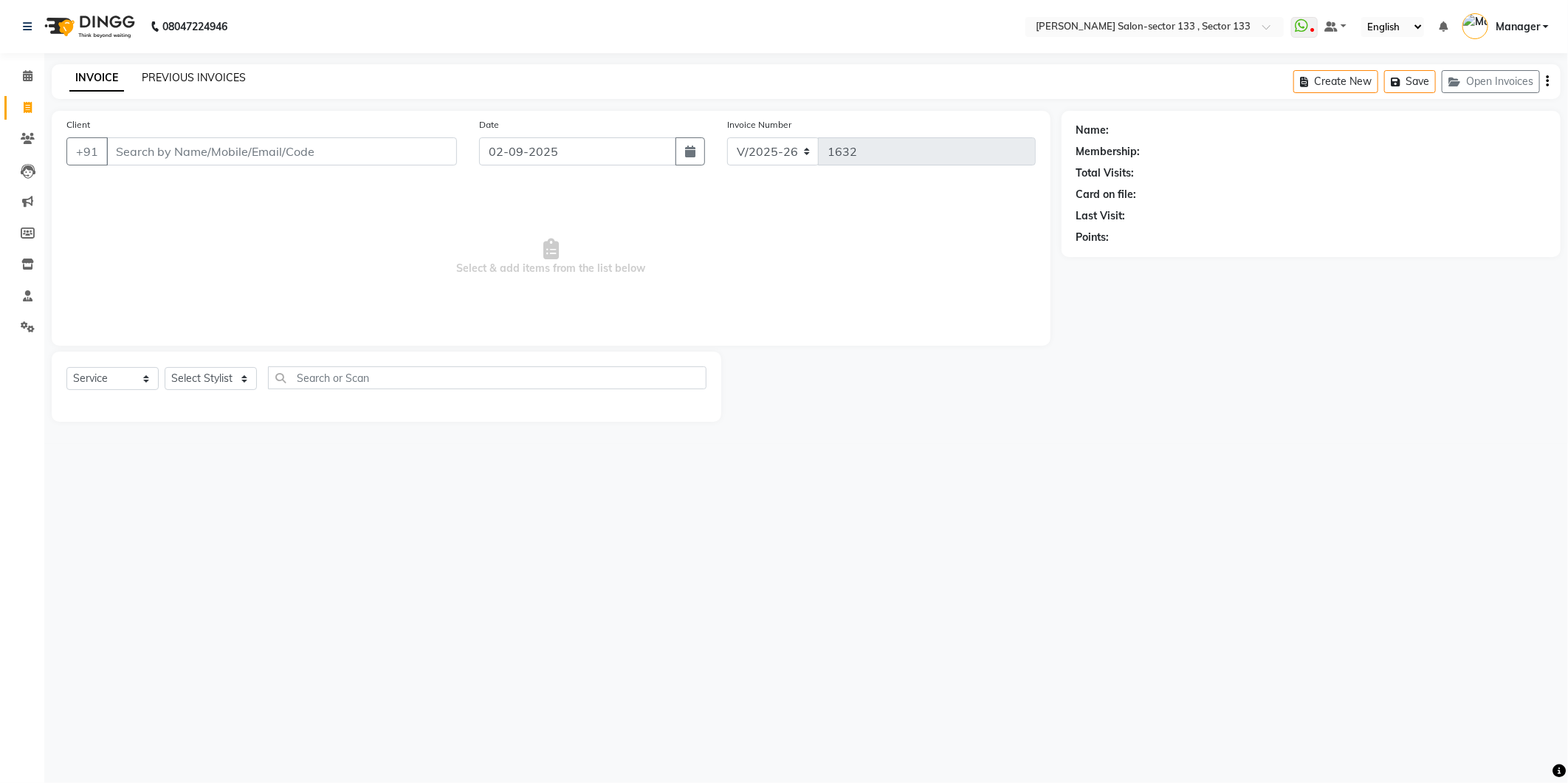
click at [170, 77] on link "PREVIOUS INVOICES" at bounding box center [193, 78] width 104 height 13
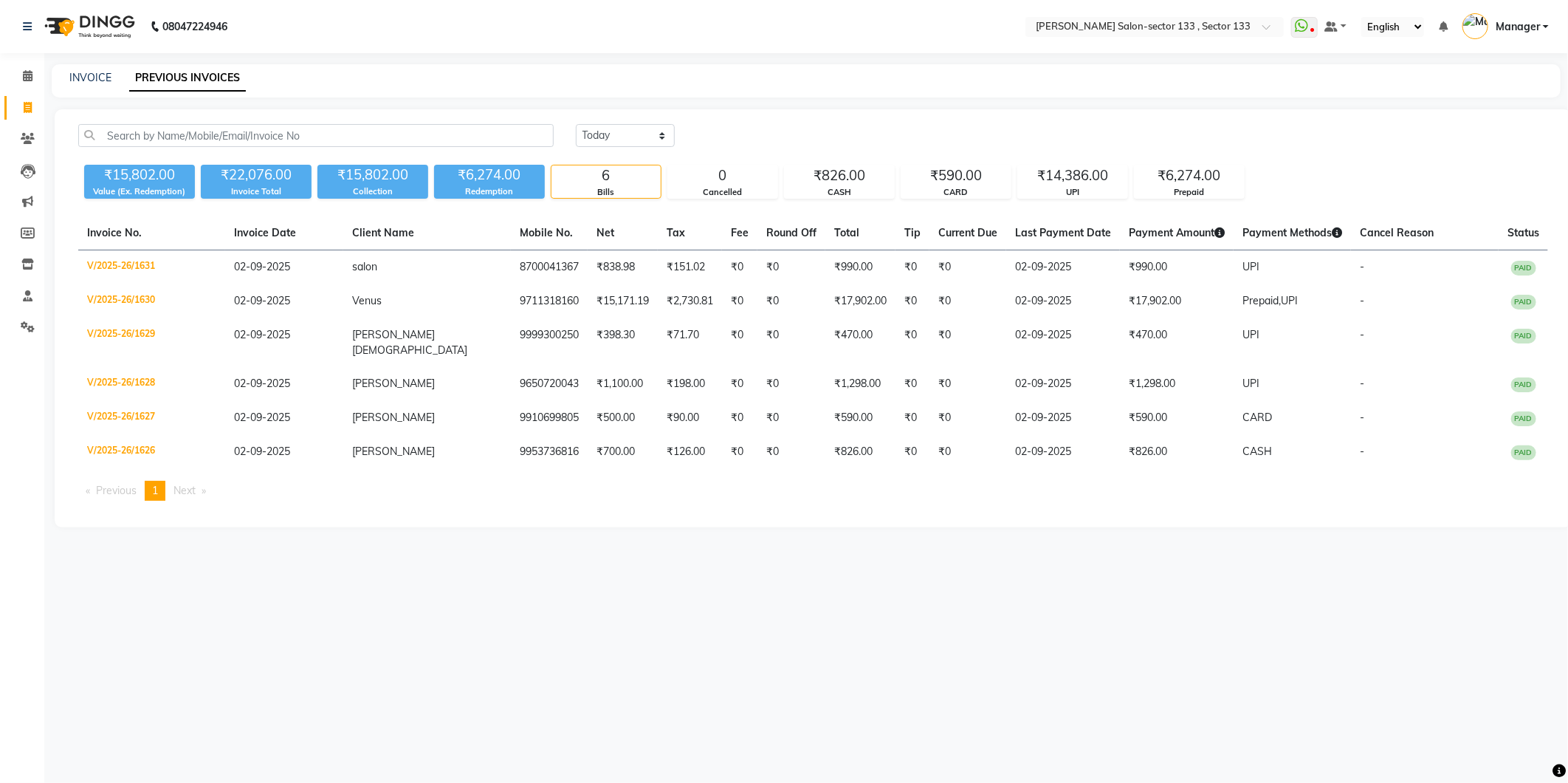
click at [73, 70] on div "INVOICE" at bounding box center [91, 78] width 42 height 16
click at [87, 78] on link "INVOICE" at bounding box center [91, 78] width 42 height 13
select select "8302"
select select "service"
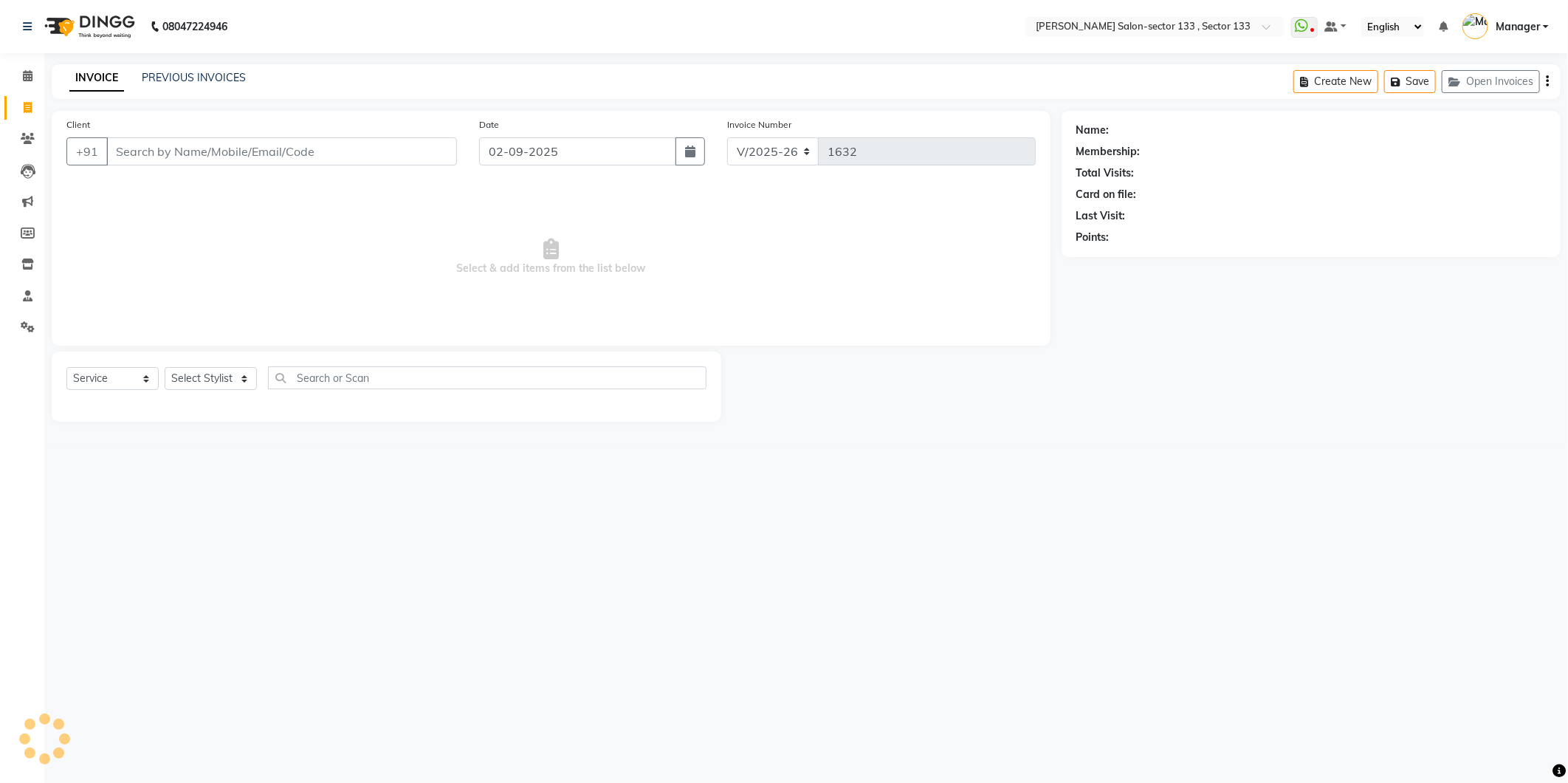
click at [174, 139] on input "Client" at bounding box center [281, 151] width 351 height 28
click at [216, 382] on select "Select Stylist [PERSON_NAME] [PERSON_NAME] Manager Mehboob Owner id Pradeep [PE…" at bounding box center [210, 378] width 92 height 23
select select "80214"
click at [165, 368] on select "Select Stylist [PERSON_NAME] [PERSON_NAME] Manager Mehboob Owner id Pradeep [PE…" at bounding box center [210, 378] width 92 height 23
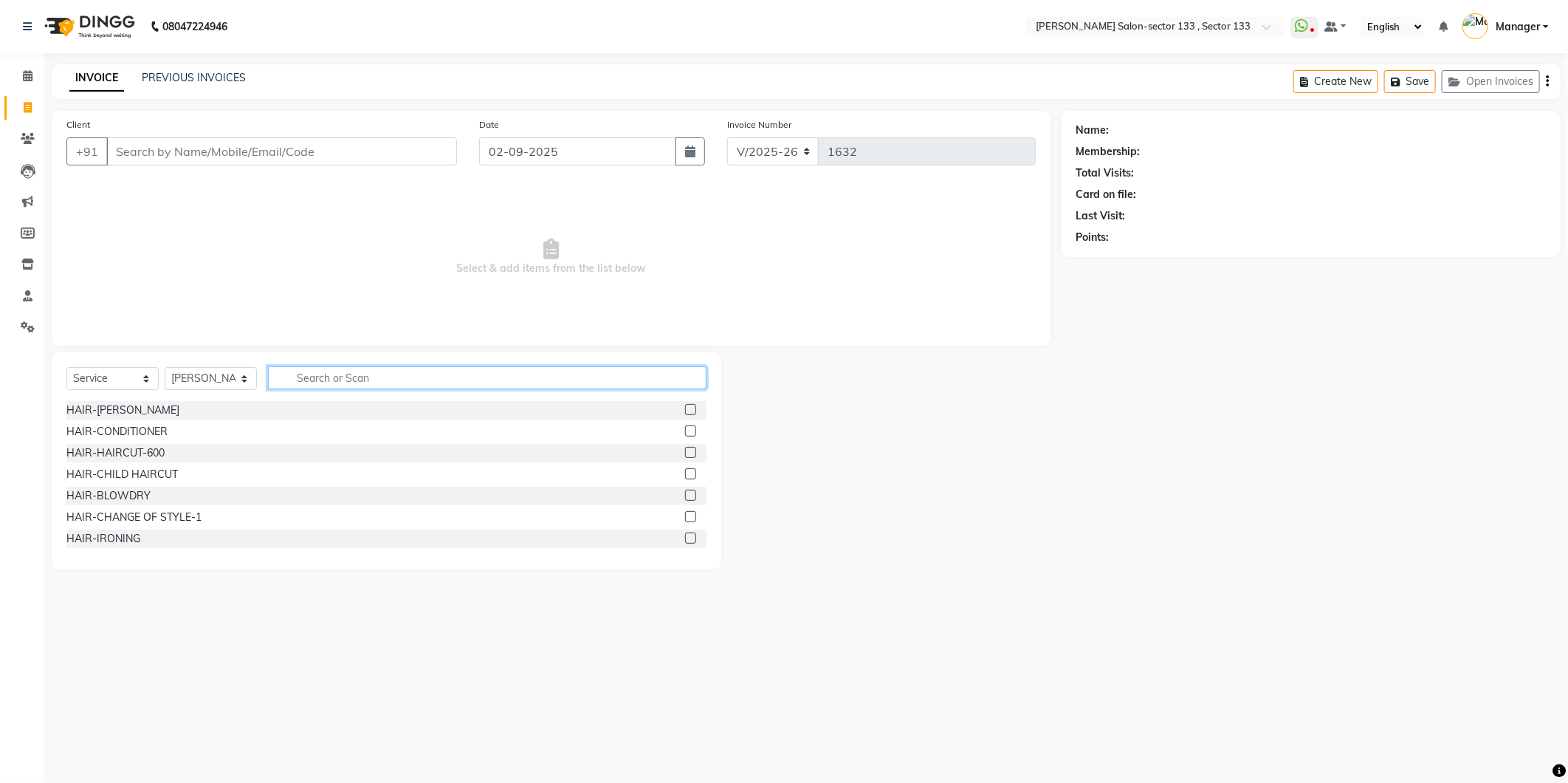
click at [334, 381] on input "text" at bounding box center [487, 377] width 438 height 23
type input "CUT"
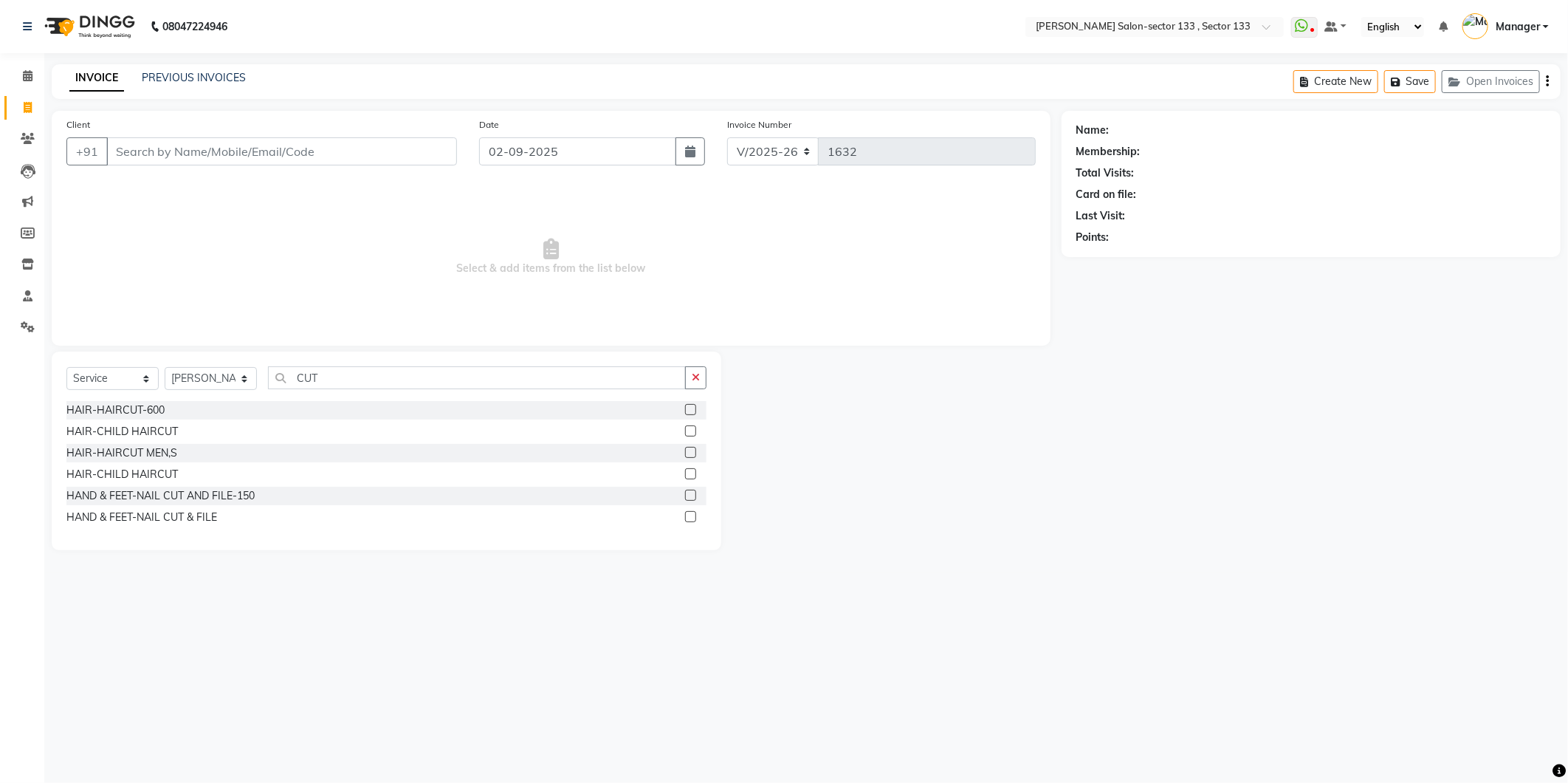
click at [683, 451] on div "HAIR-HAIRCUT MEN,S" at bounding box center [387, 453] width 640 height 19
click at [690, 458] on label at bounding box center [690, 452] width 11 height 11
click at [690, 458] on input "checkbox" at bounding box center [690, 453] width 10 height 10
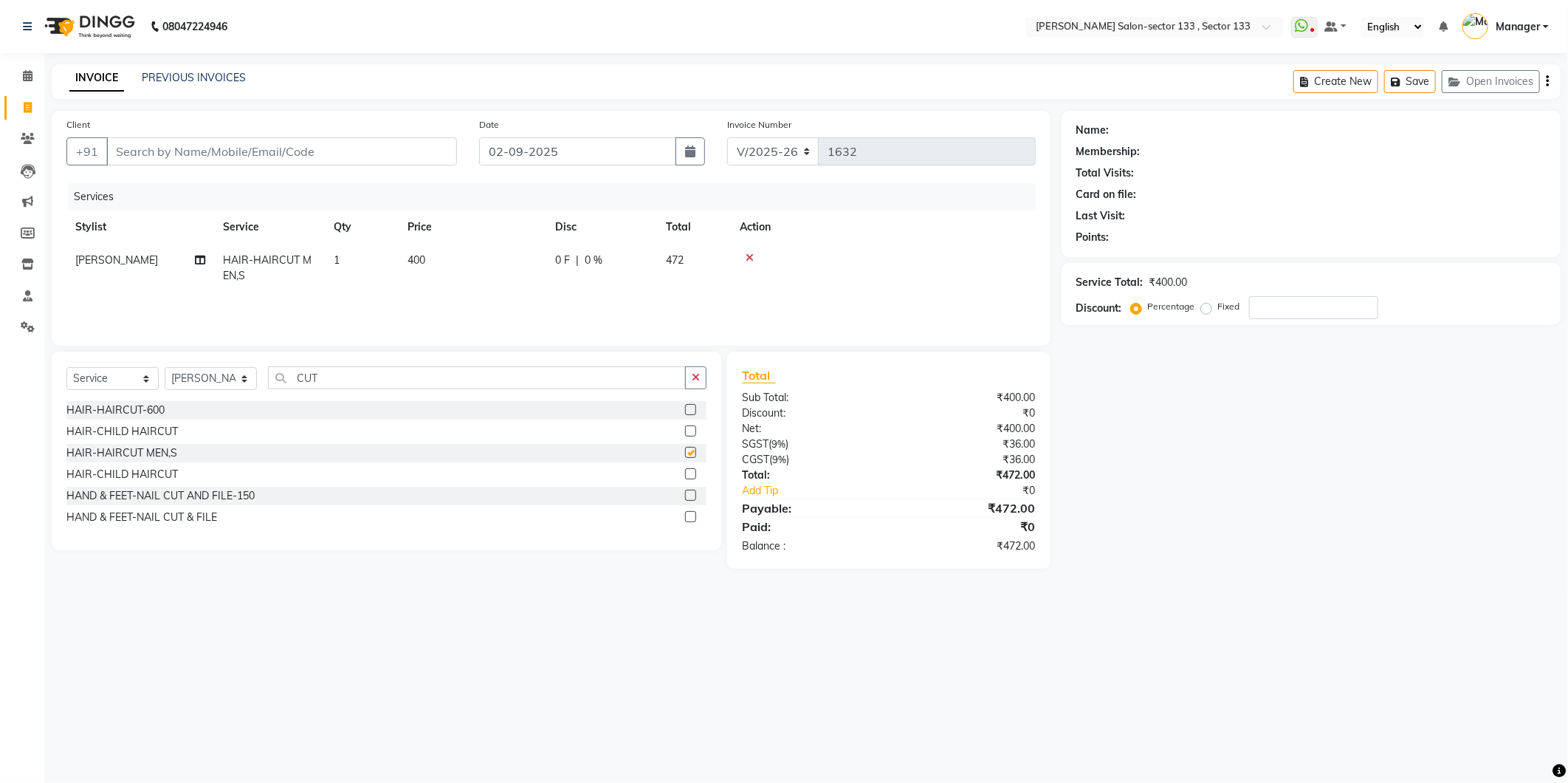
checkbox input "false"
click at [466, 371] on input "CUT" at bounding box center [477, 377] width 418 height 23
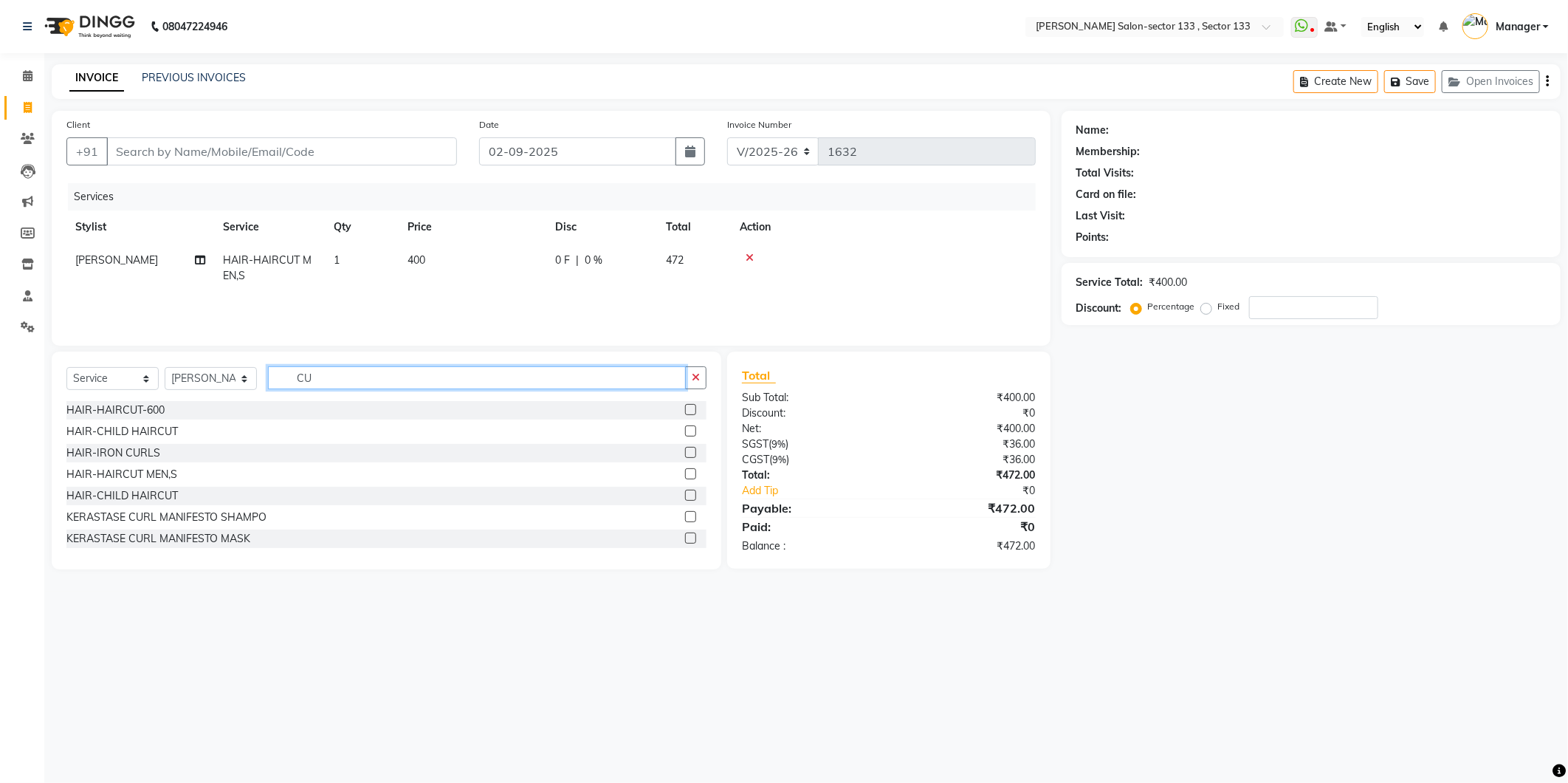
type input "C"
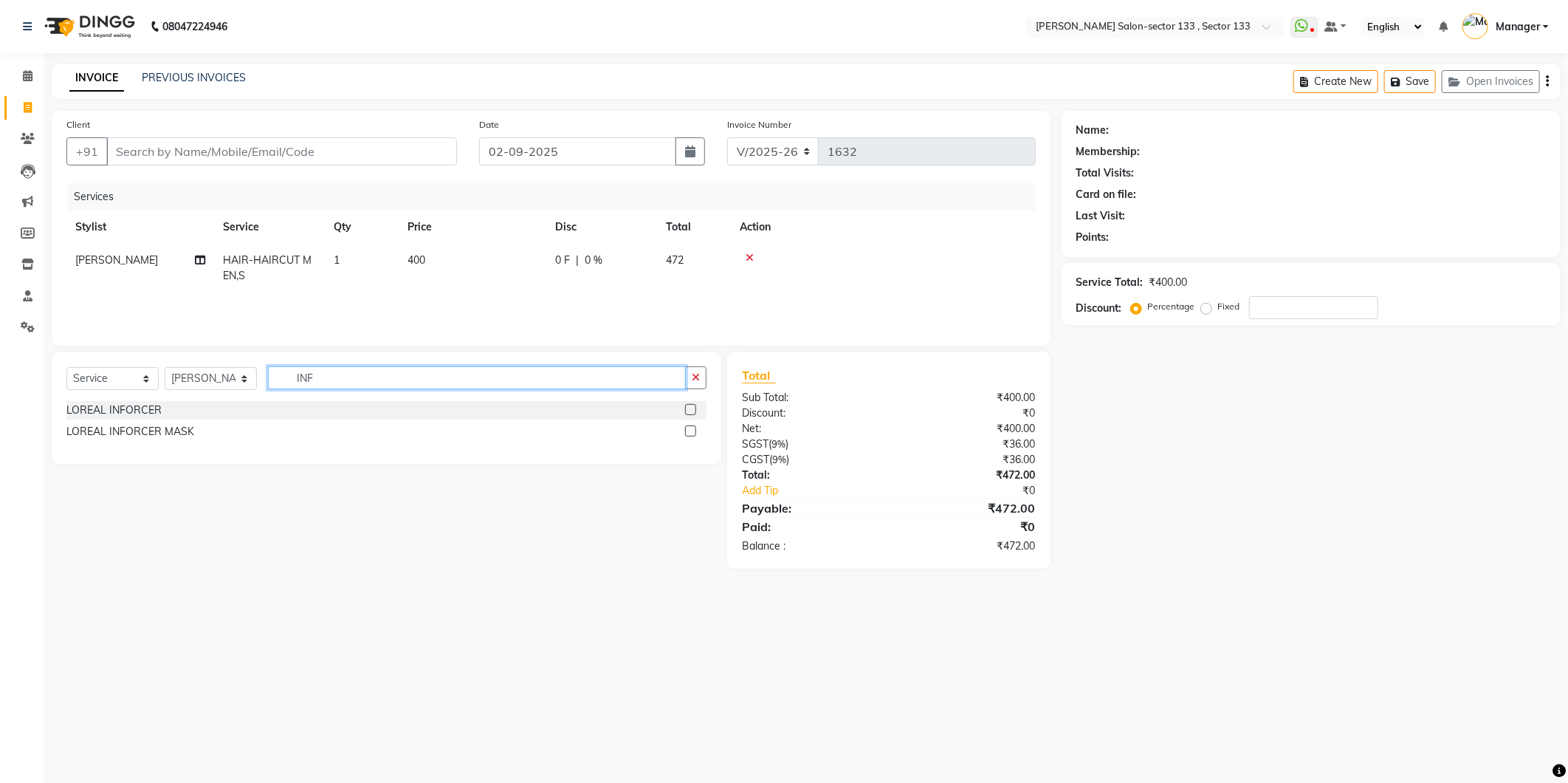
type input "INF"
click at [692, 405] on label at bounding box center [690, 409] width 11 height 11
click at [692, 406] on input "checkbox" at bounding box center [690, 410] width 10 height 10
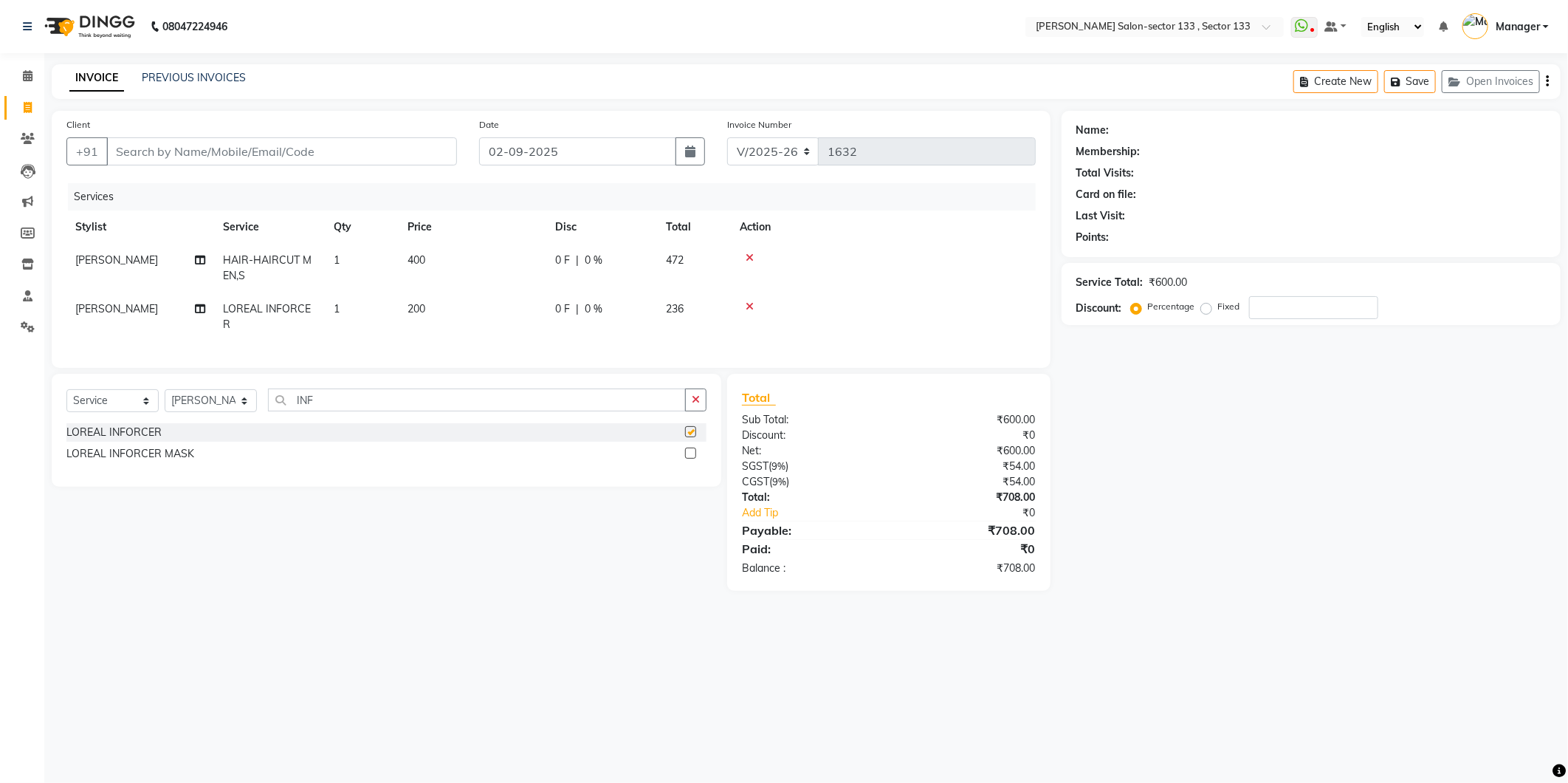
checkbox input "false"
click at [691, 463] on div at bounding box center [690, 455] width 10 height 16
click at [690, 459] on label at bounding box center [690, 453] width 11 height 11
click at [690, 459] on input "checkbox" at bounding box center [690, 454] width 10 height 10
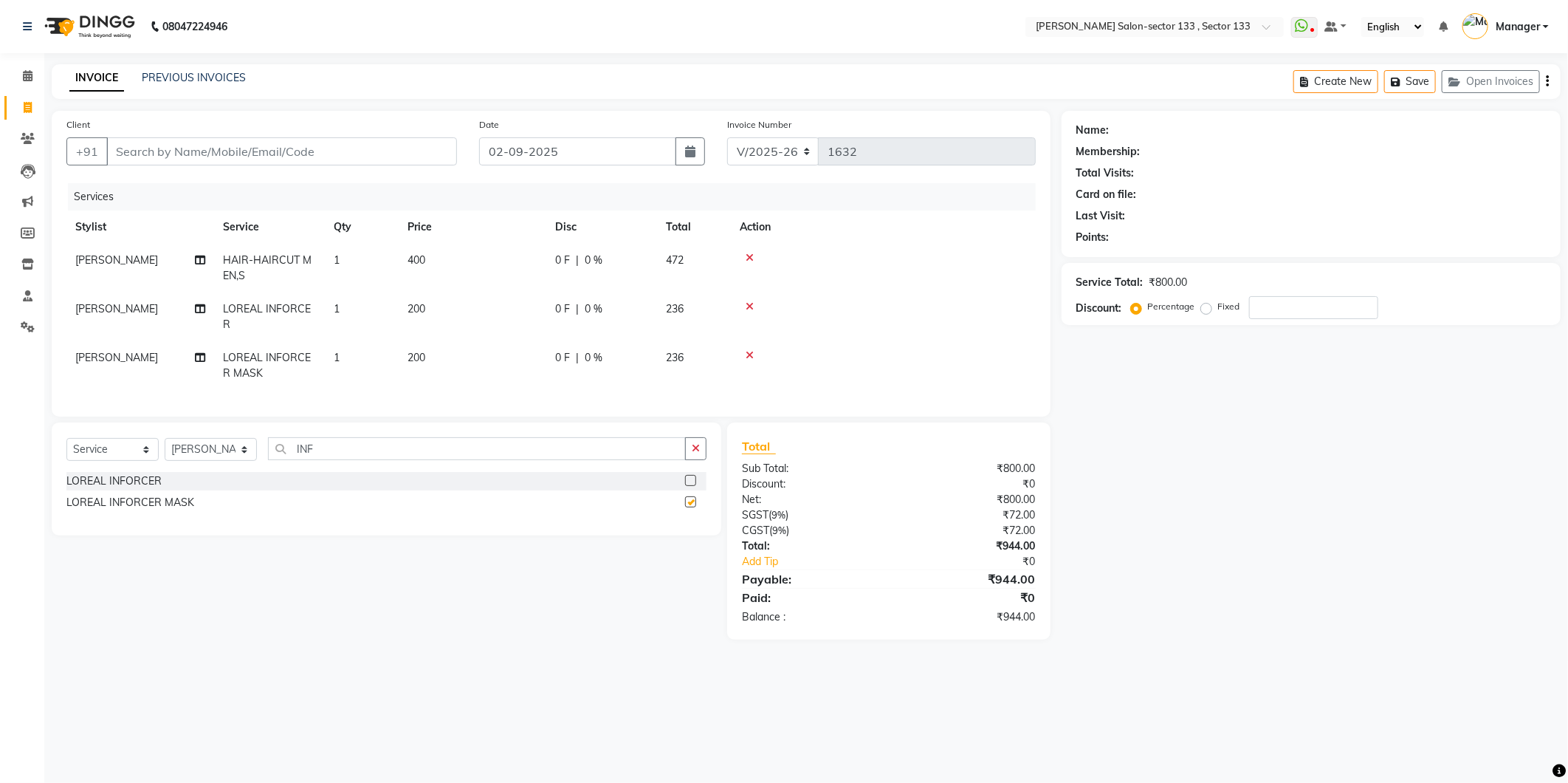
checkbox input "false"
click at [193, 150] on input "Client" at bounding box center [281, 151] width 351 height 28
click at [286, 155] on input "Client" at bounding box center [281, 151] width 351 height 28
type input "8"
type input "0"
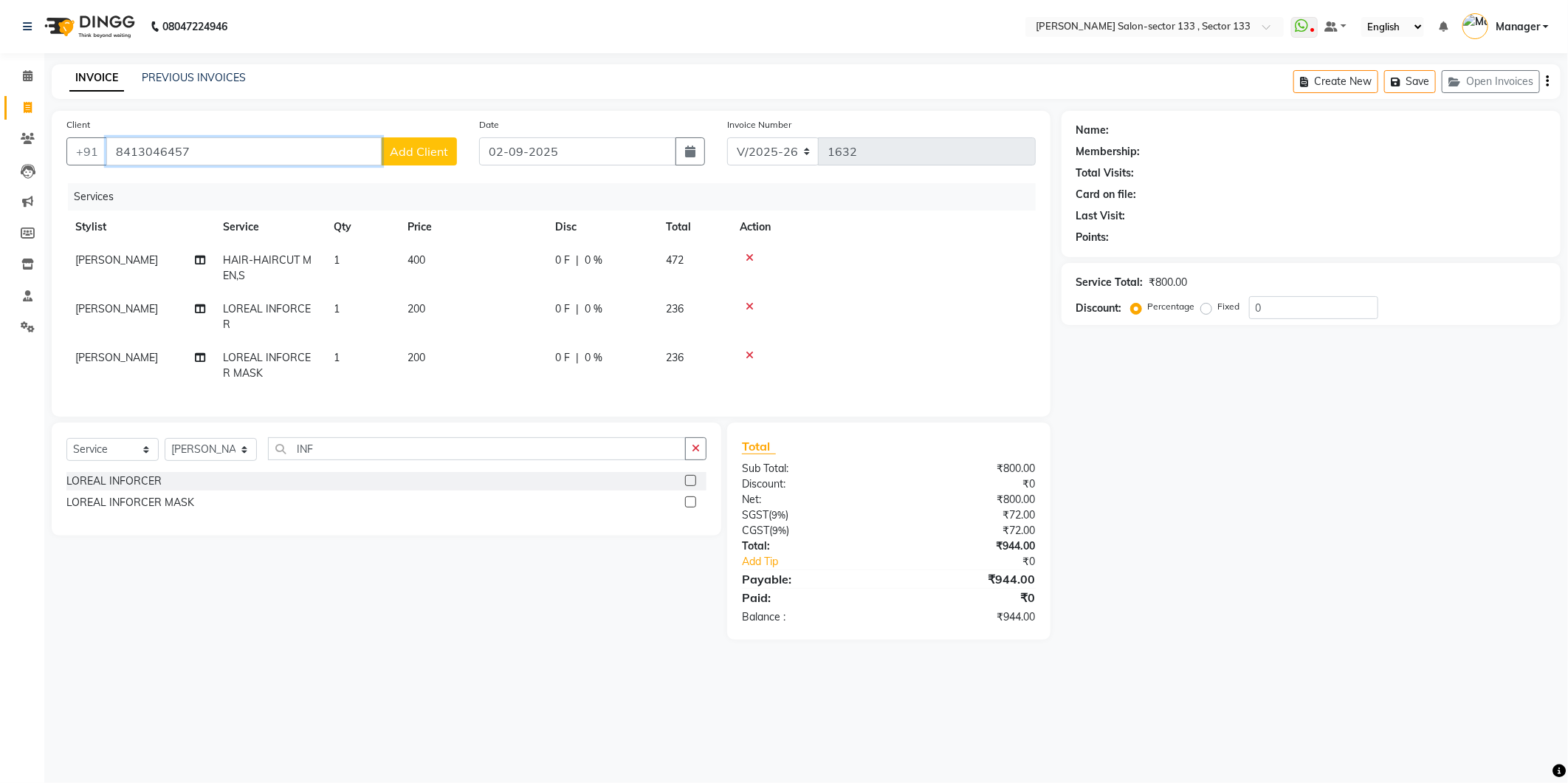
type input "8413046457"
click at [411, 141] on button "Add Client" at bounding box center [419, 151] width 76 height 28
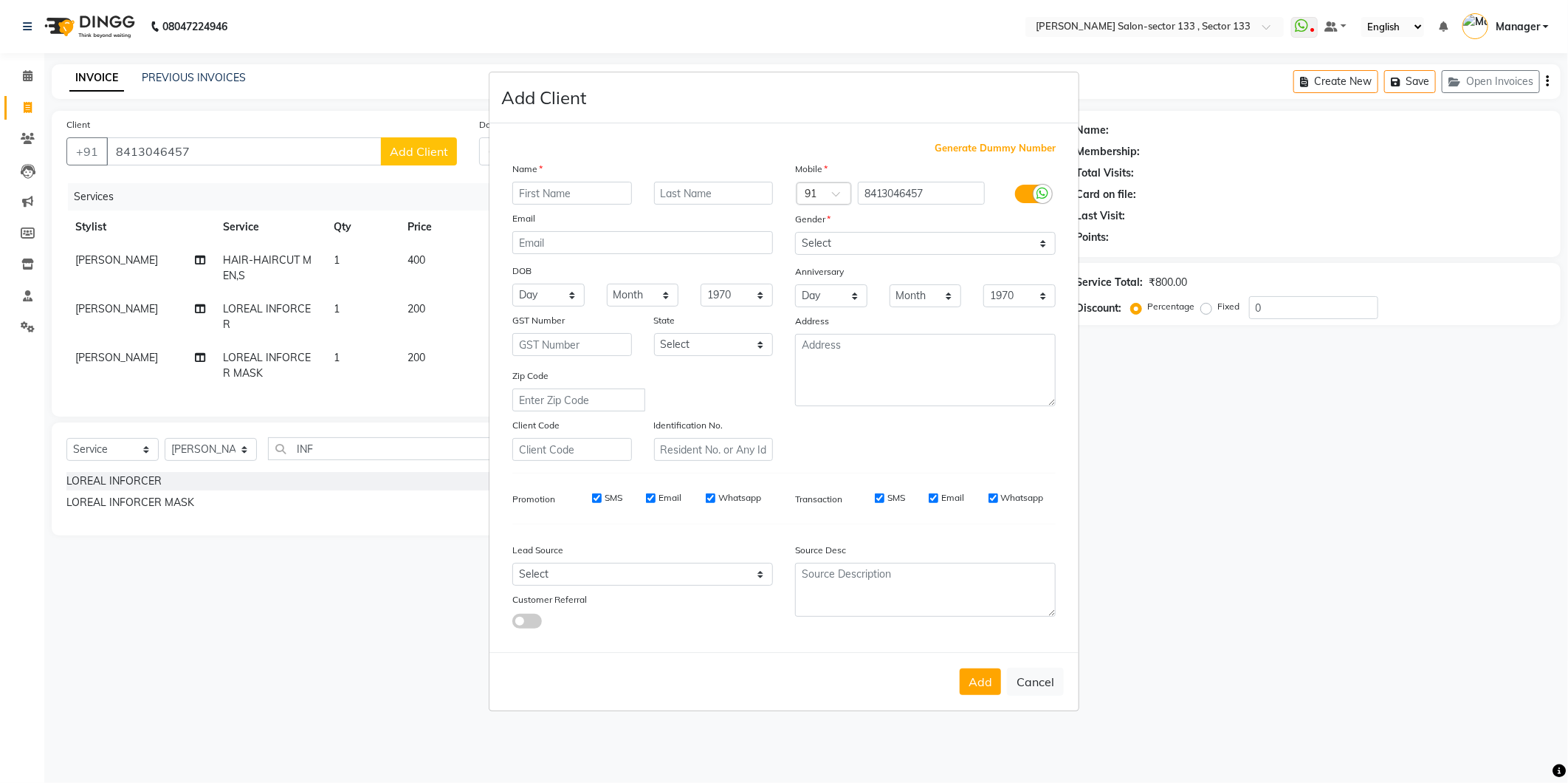
click at [533, 195] on input "text" at bounding box center [572, 193] width 120 height 23
type input "RIRI"
click at [955, 240] on select "Select [DEMOGRAPHIC_DATA] [DEMOGRAPHIC_DATA] Other Prefer Not To Say" at bounding box center [925, 243] width 260 height 23
select select "[DEMOGRAPHIC_DATA]"
click at [795, 232] on select "Select [DEMOGRAPHIC_DATA] [DEMOGRAPHIC_DATA] Other Prefer Not To Say" at bounding box center [925, 243] width 260 height 23
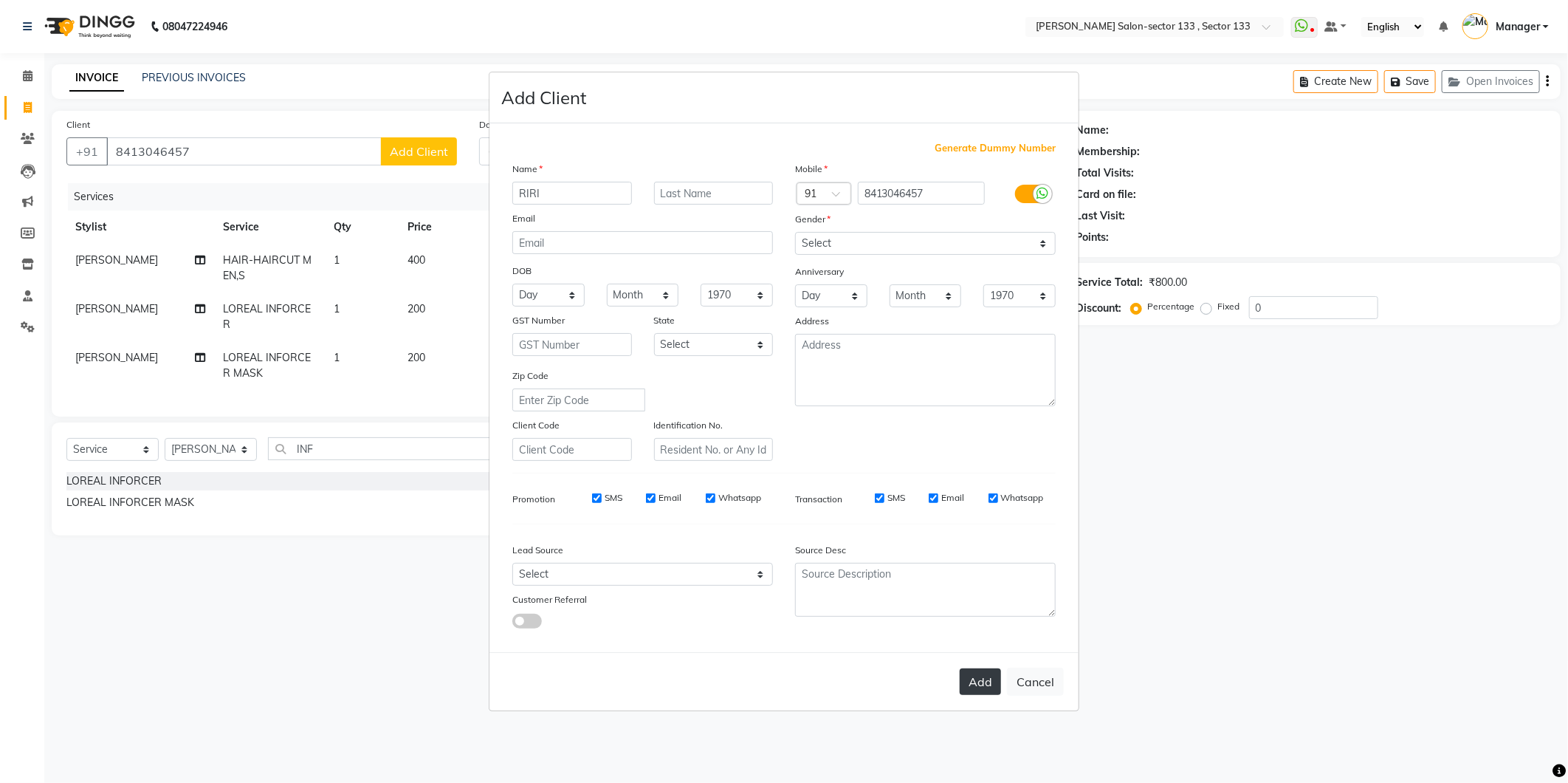
click at [981, 680] on button "Add" at bounding box center [980, 682] width 41 height 27
select select
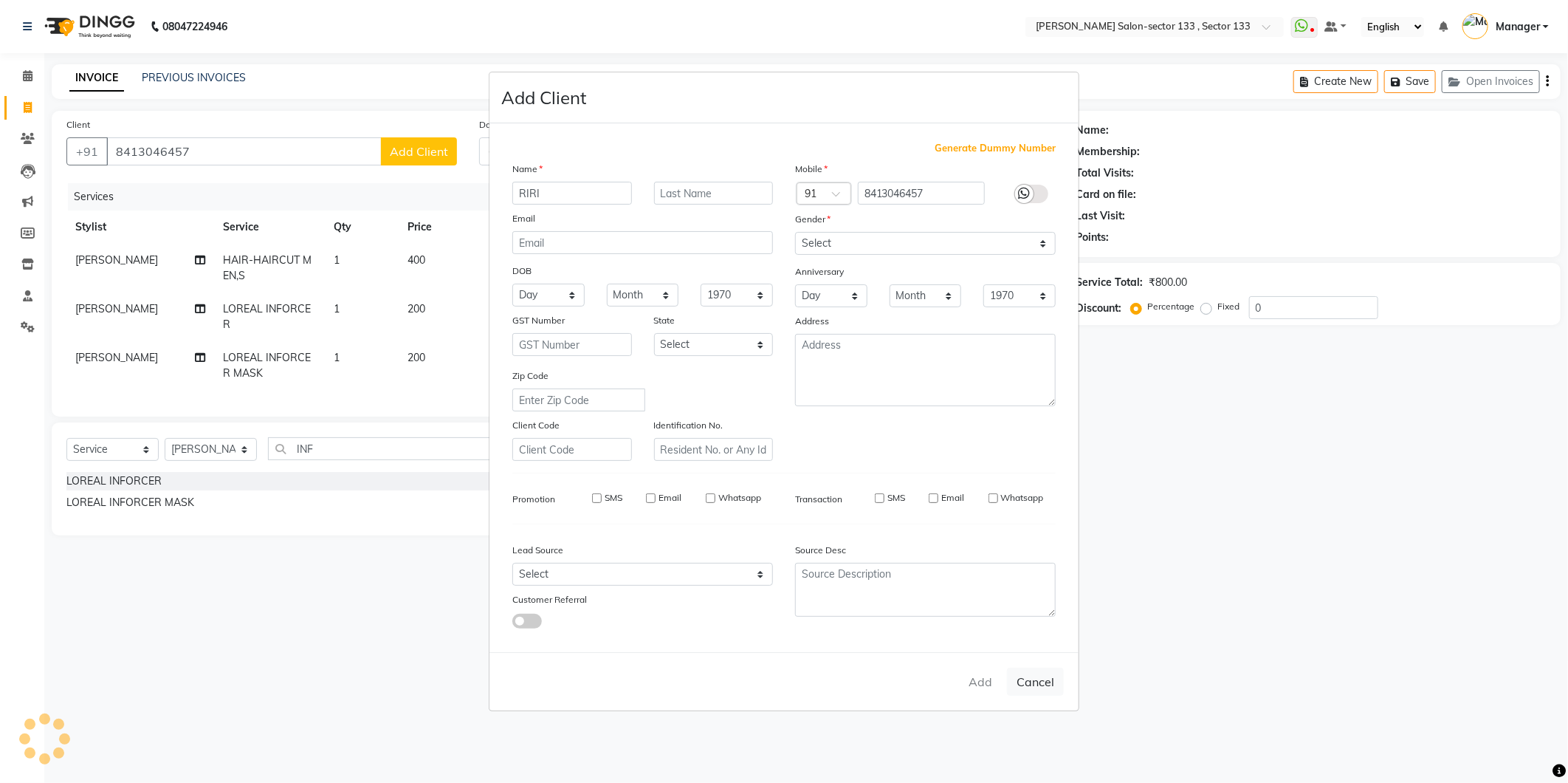
select select
checkbox input "false"
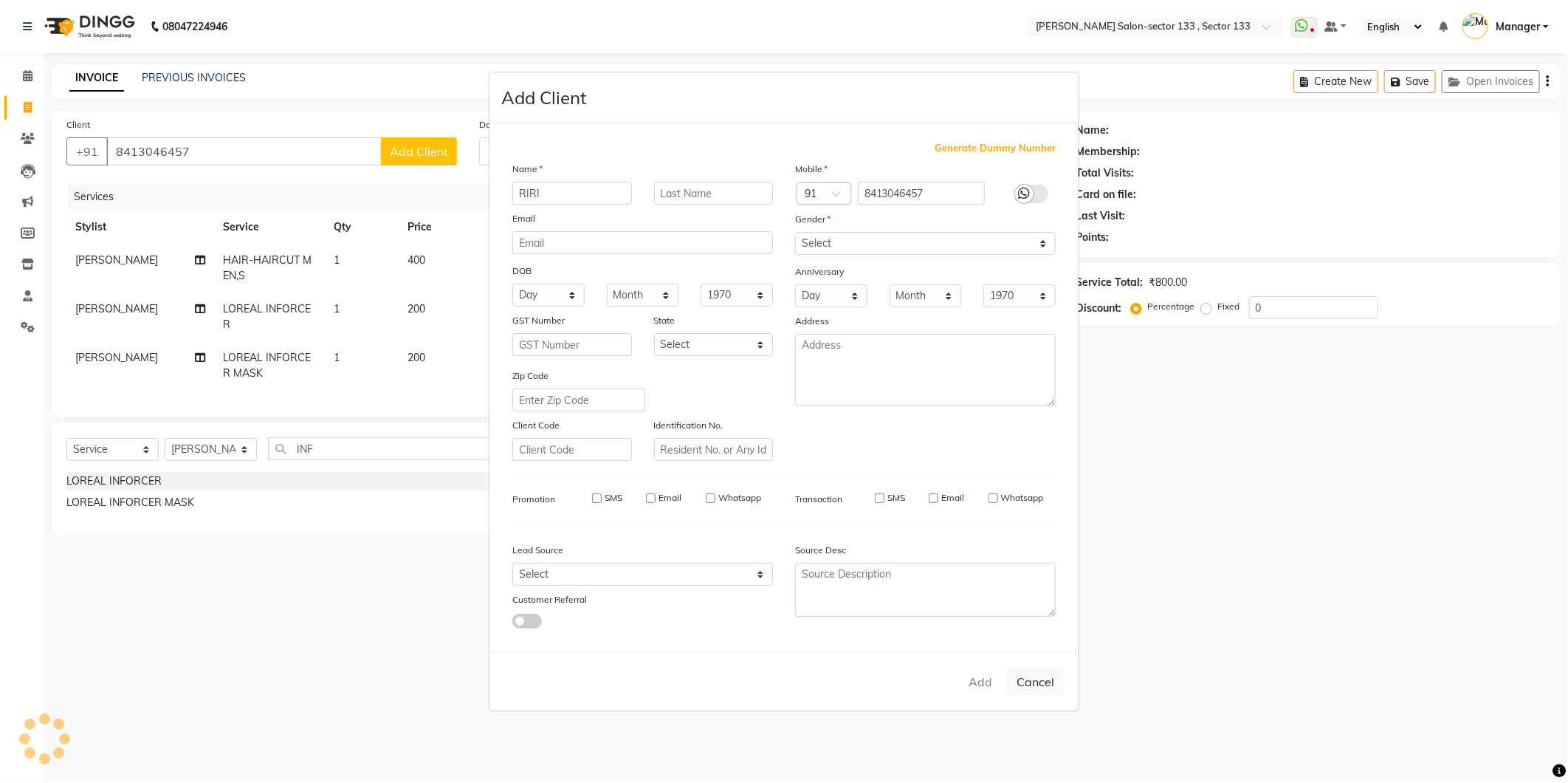
checkbox input "false"
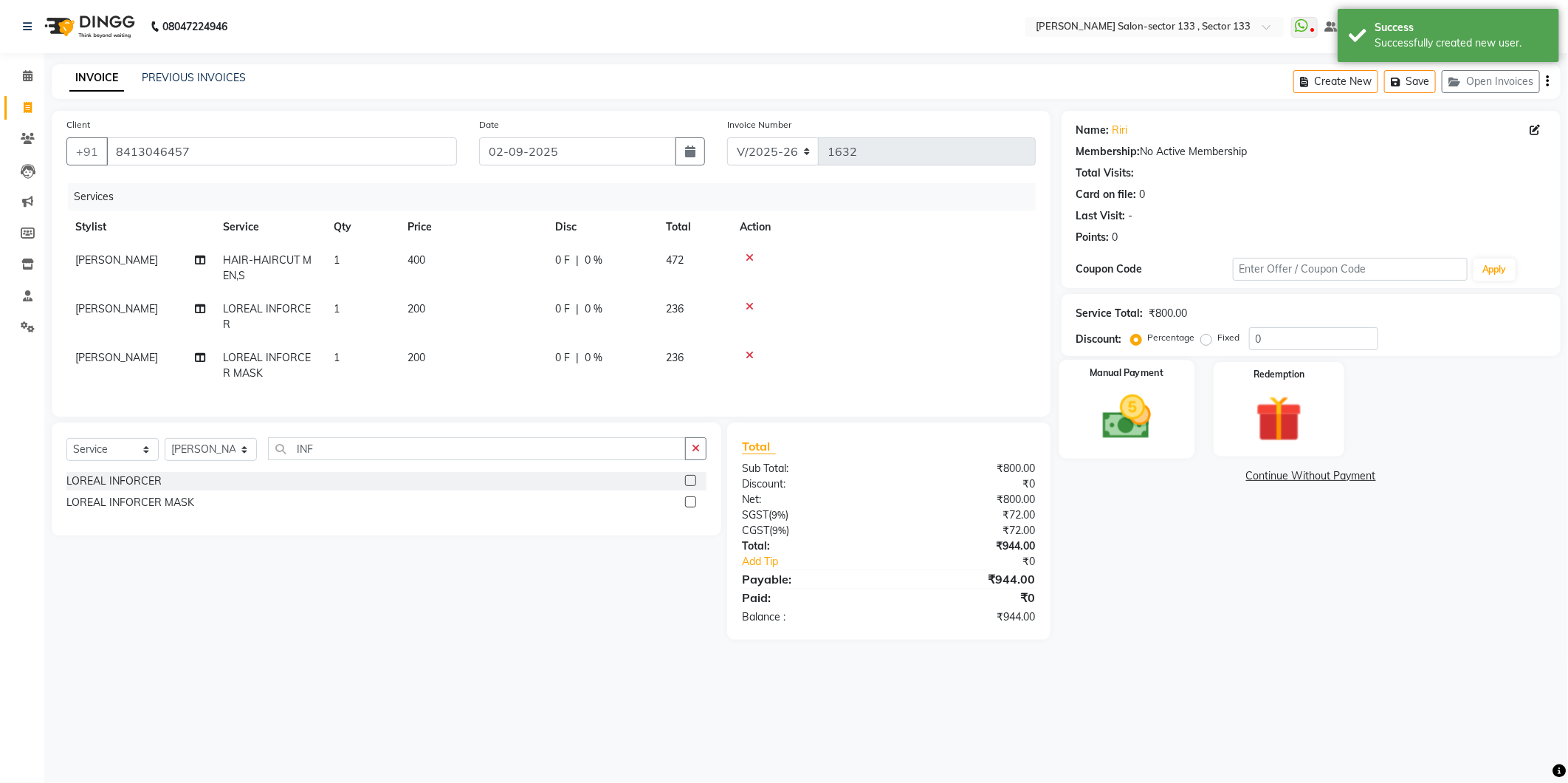
click at [1178, 409] on div "Manual Payment" at bounding box center [1127, 409] width 136 height 98
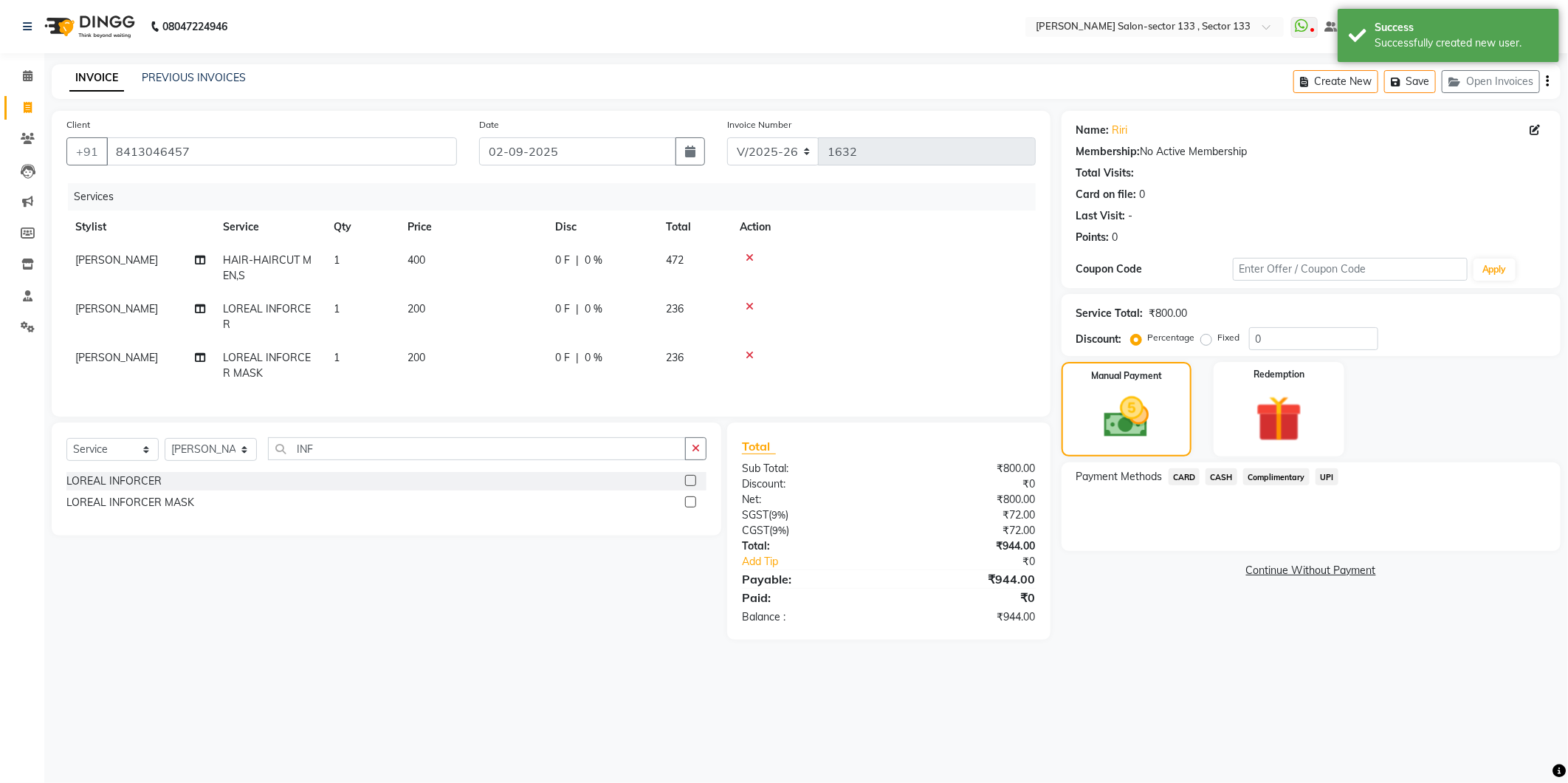
click at [1330, 478] on span "UPI" at bounding box center [1326, 477] width 23 height 17
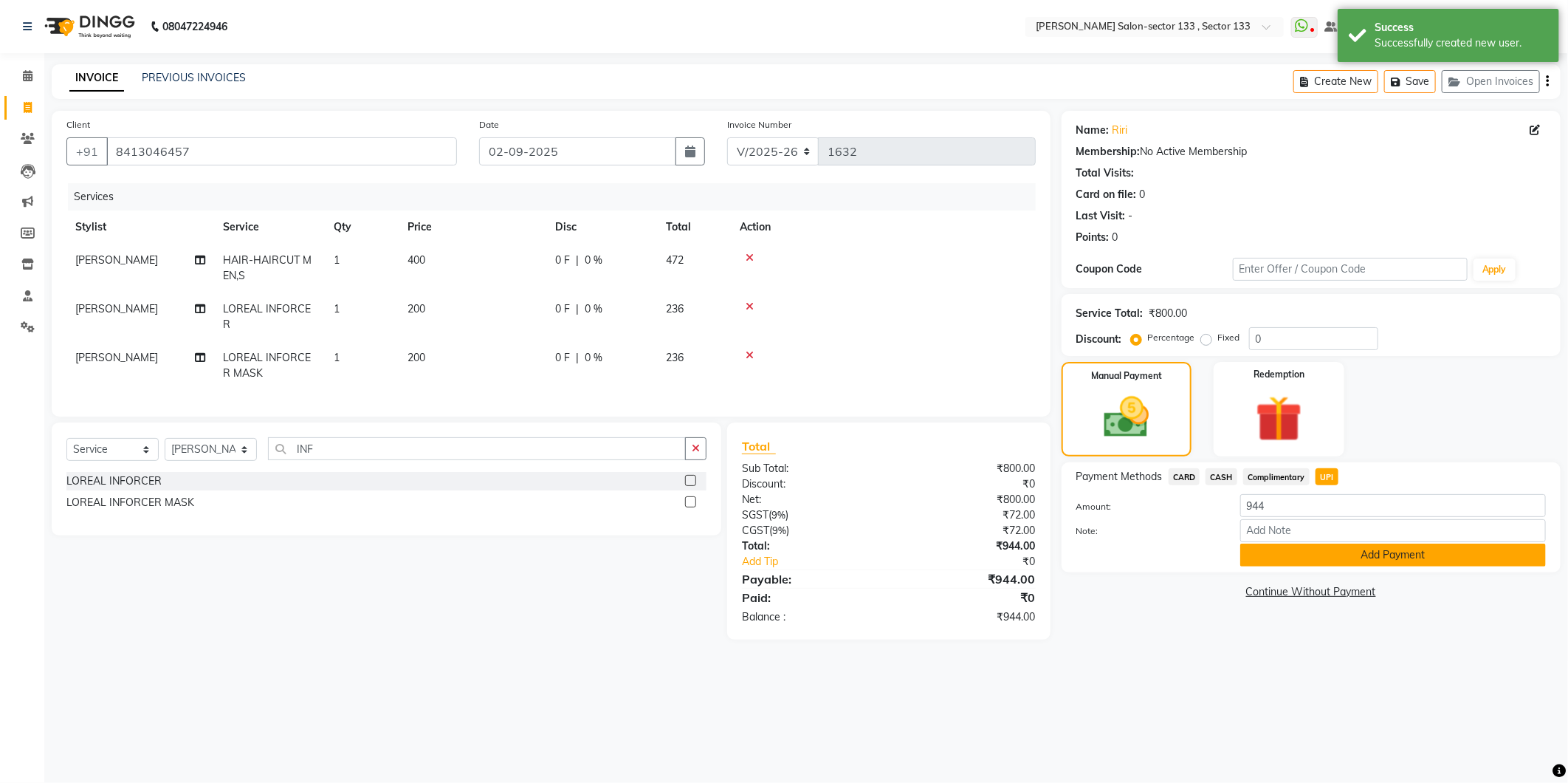
click at [1318, 567] on button "Add Payment" at bounding box center [1393, 555] width 306 height 23
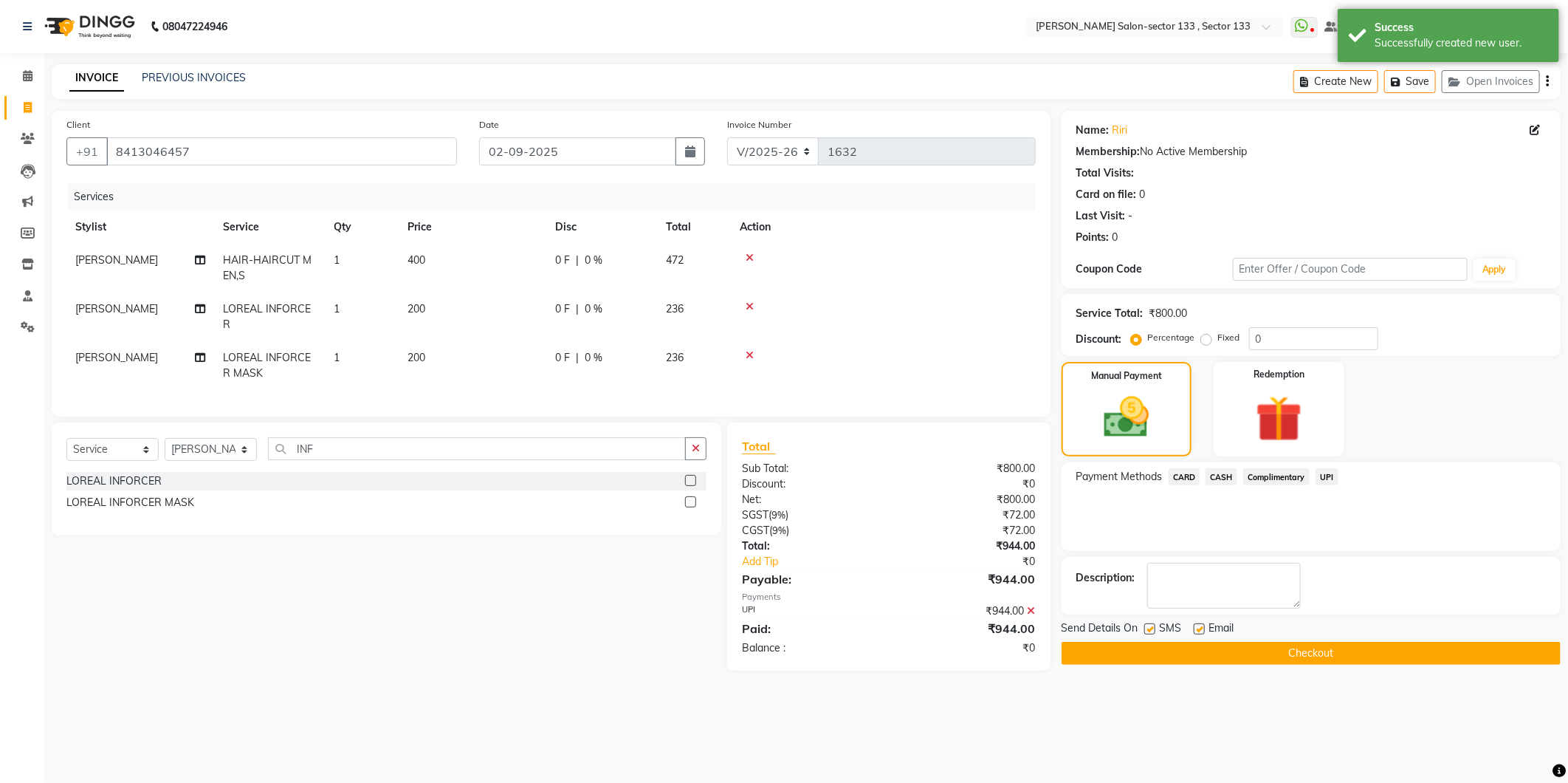
click at [1299, 665] on div "Name: Riri Membership: No Active Membership Total Visits: Card on file: 0 Last …" at bounding box center [1317, 391] width 510 height 560
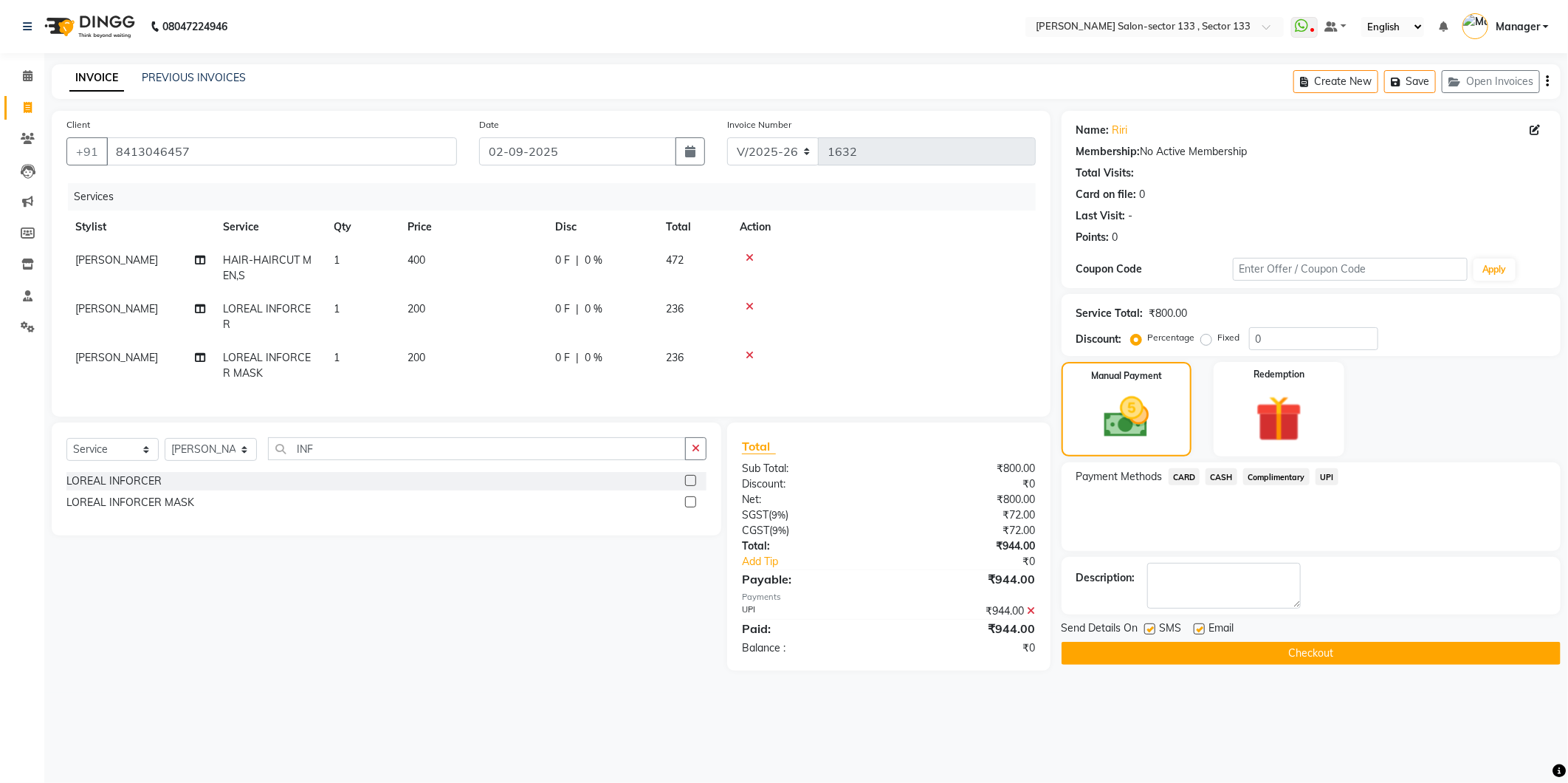
click at [1299, 665] on div "Name: Riri Membership: No Active Membership Total Visits: Card on file: 0 Last …" at bounding box center [1317, 391] width 510 height 560
click at [1311, 652] on button "Checkout" at bounding box center [1311, 653] width 499 height 23
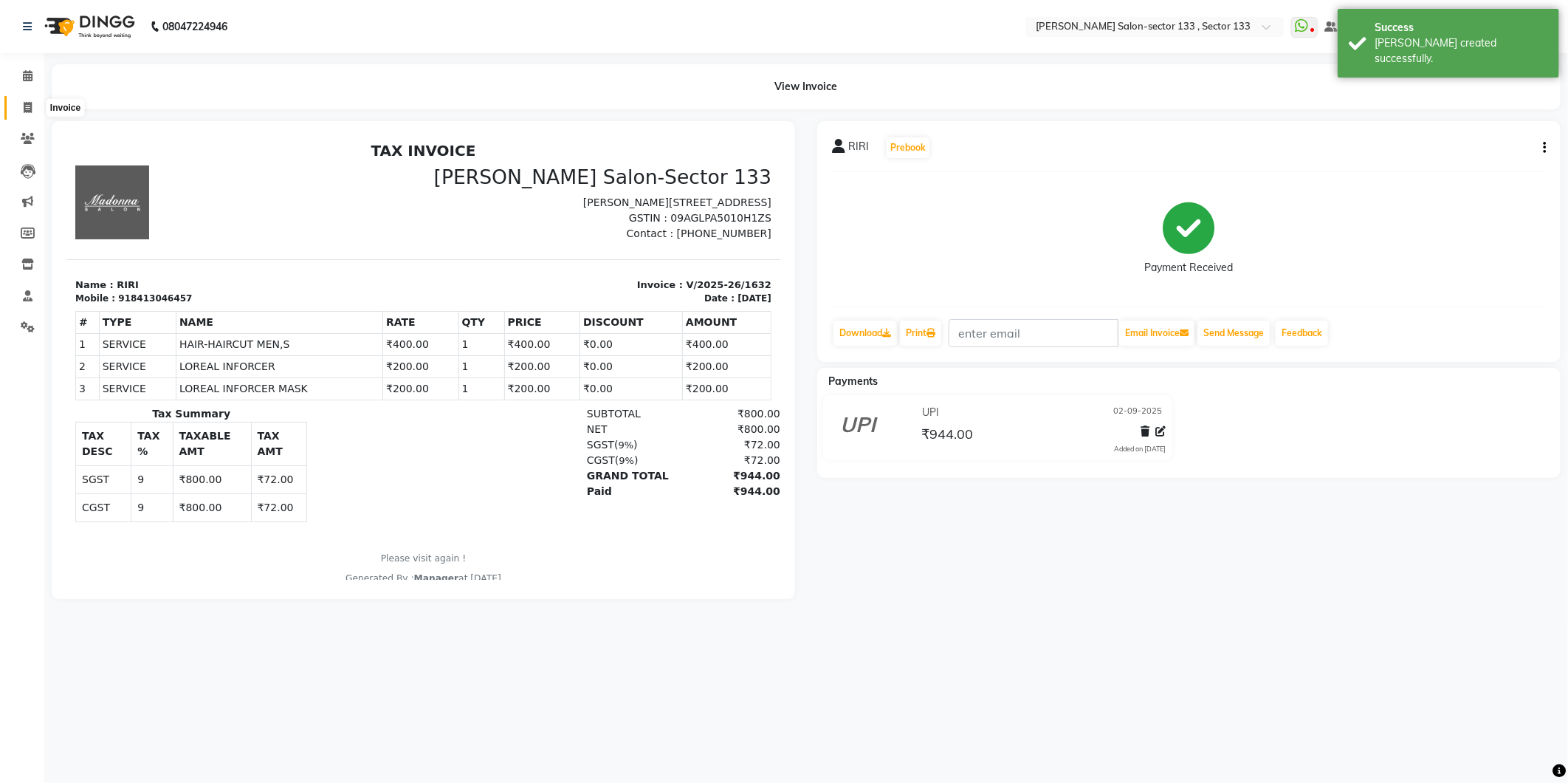
click at [28, 111] on icon at bounding box center [28, 107] width 8 height 11
select select "8302"
select select "service"
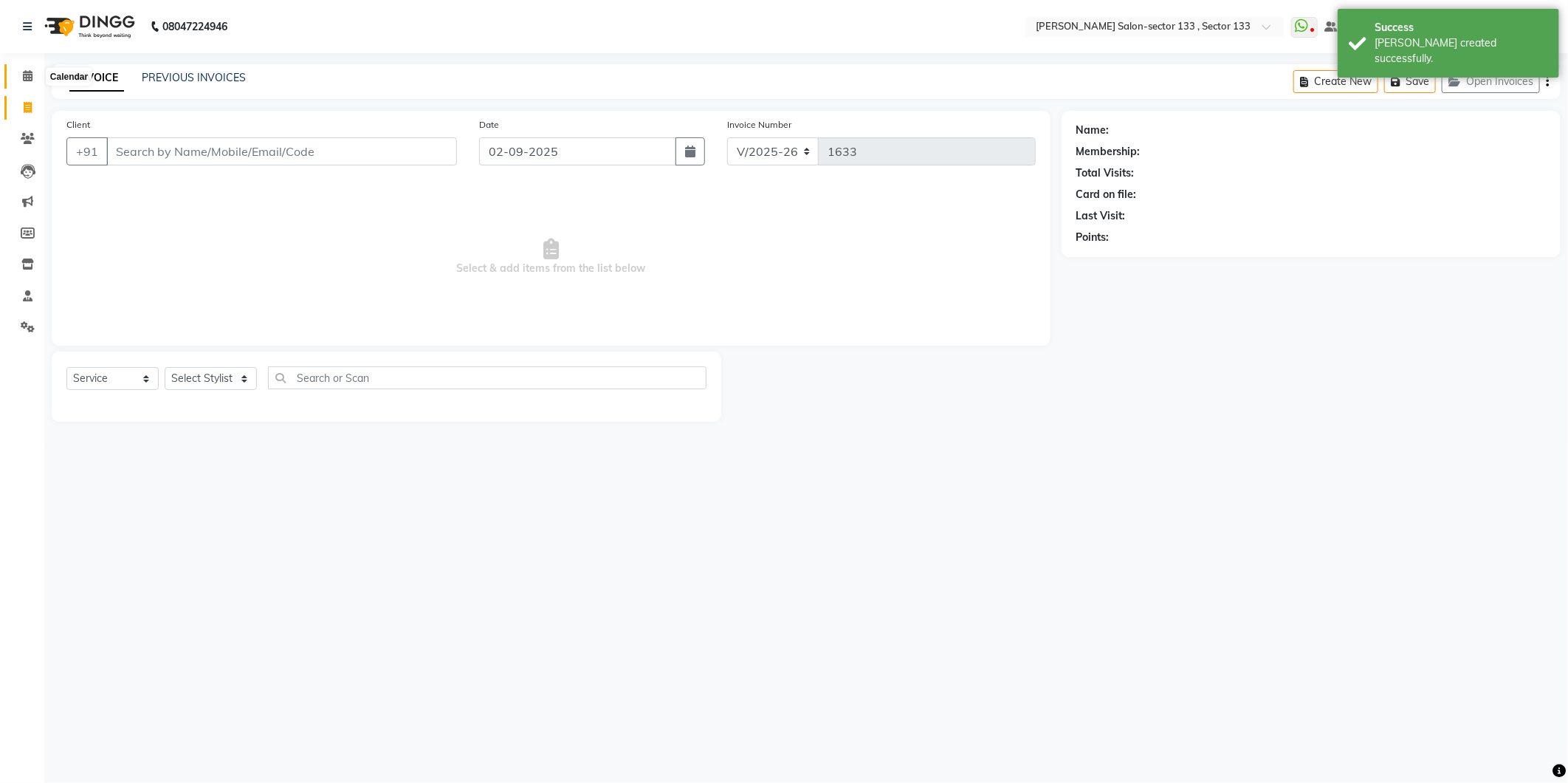
click at [31, 79] on icon at bounding box center [28, 76] width 10 height 11
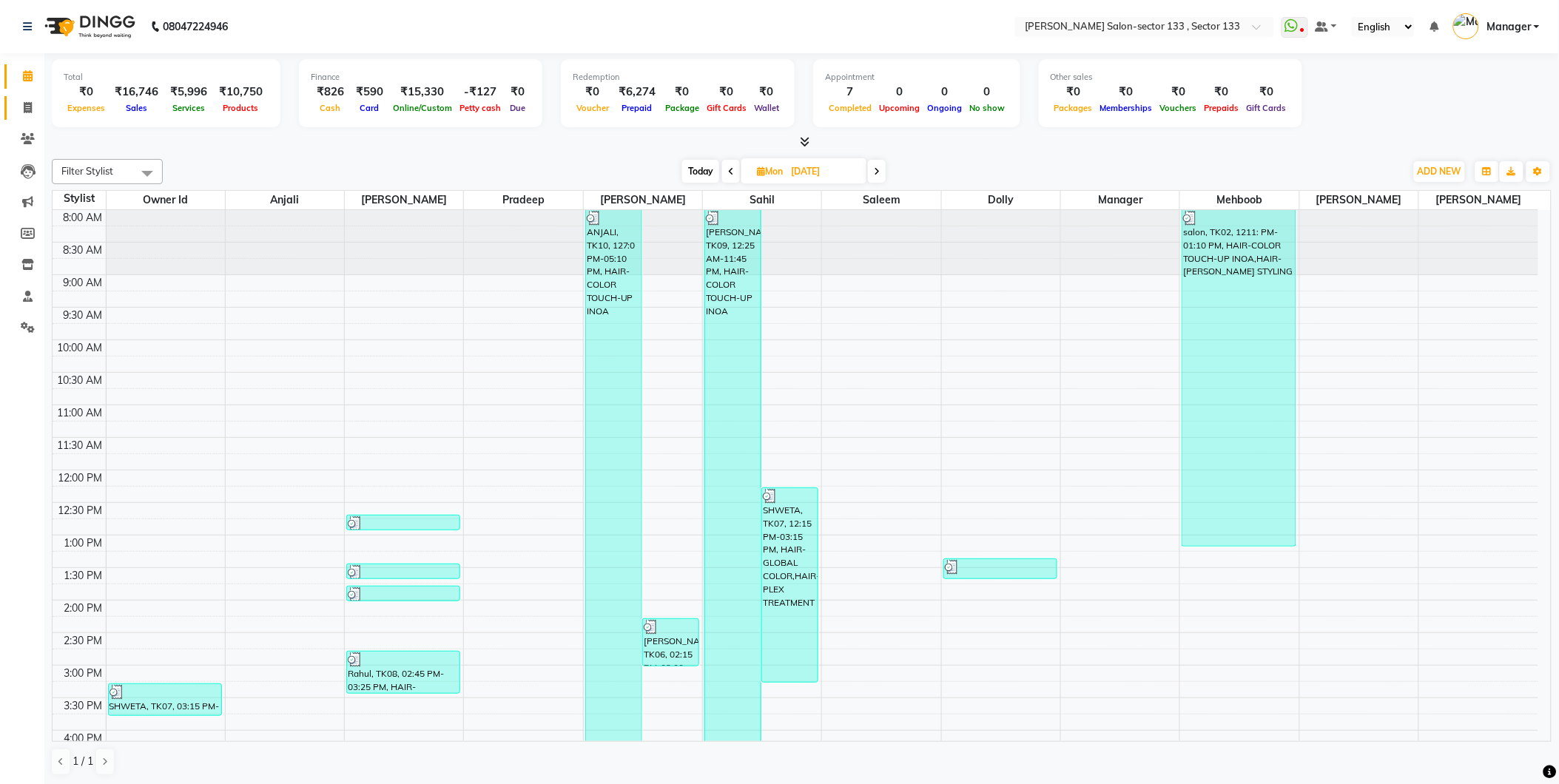
click at [29, 98] on link "Invoice" at bounding box center [22, 108] width 35 height 25
select select "service"
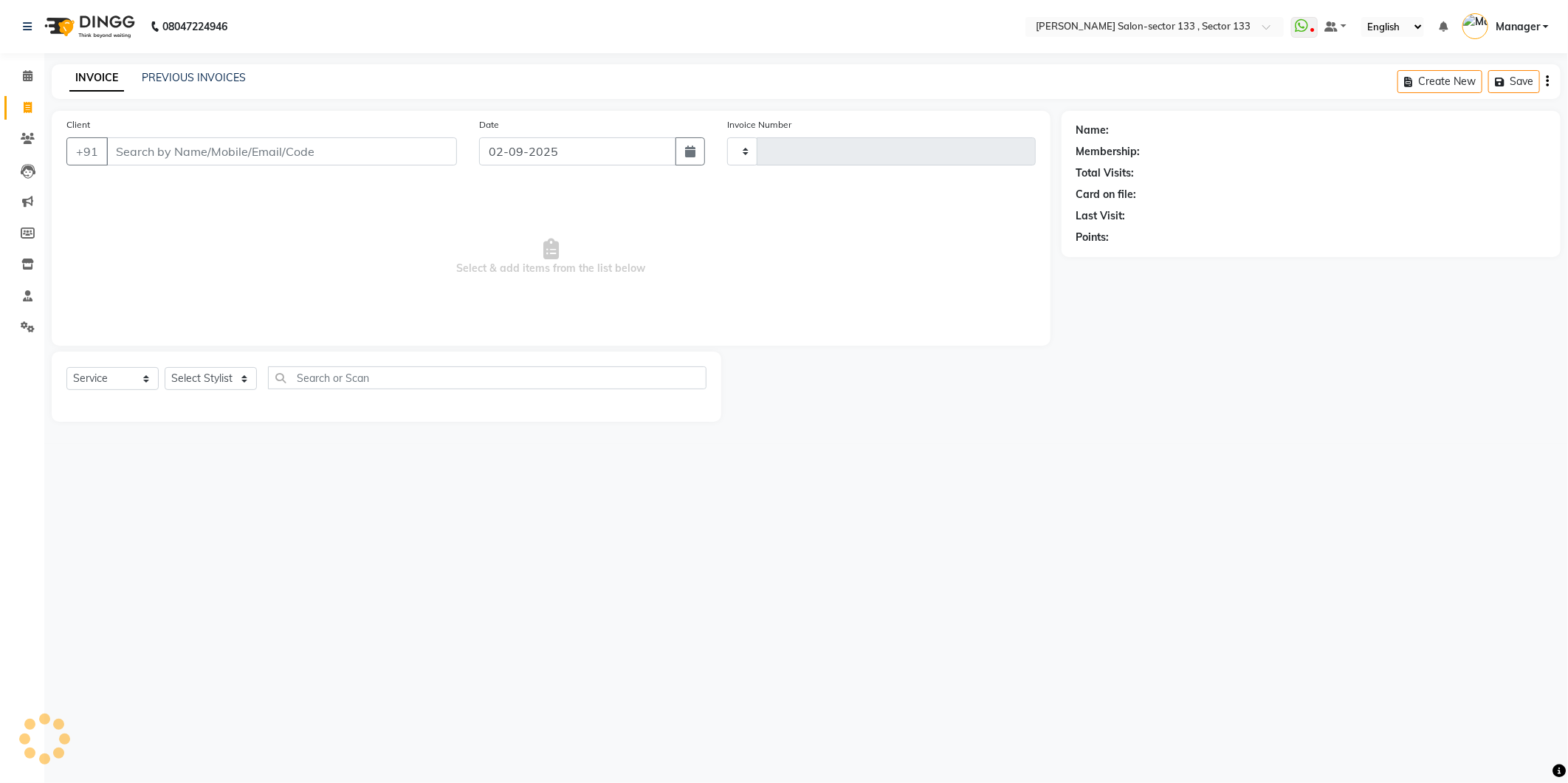
type input "1633"
select select "8302"
click at [166, 80] on link "PREVIOUS INVOICES" at bounding box center [193, 78] width 104 height 13
